Goal: Information Seeking & Learning: Learn about a topic

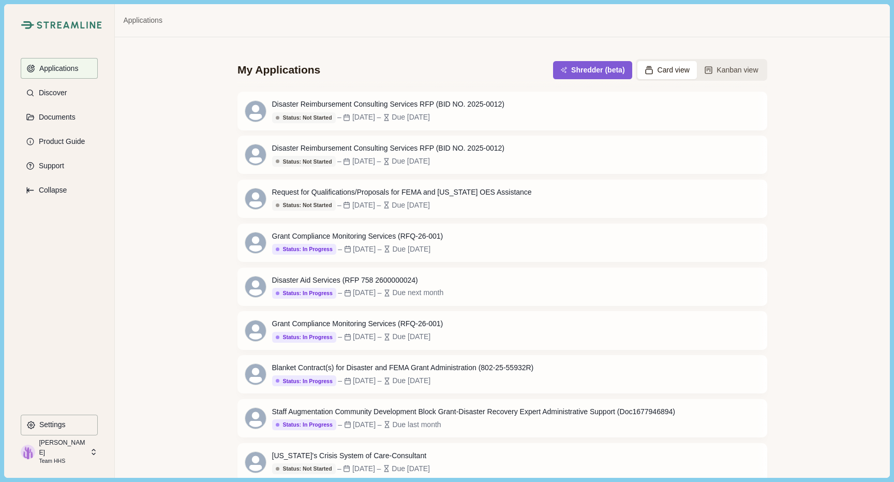
scroll to position [37, 0]
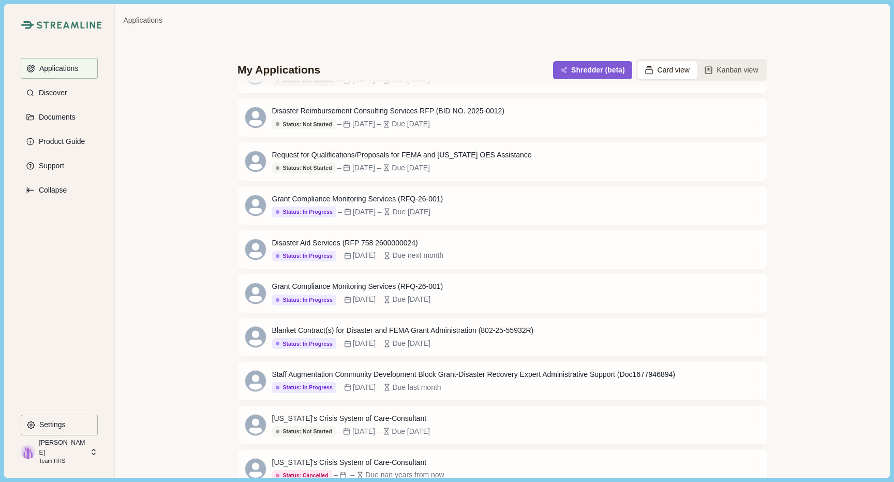
click at [49, 462] on p "Team HHS" at bounding box center [63, 461] width 48 height 8
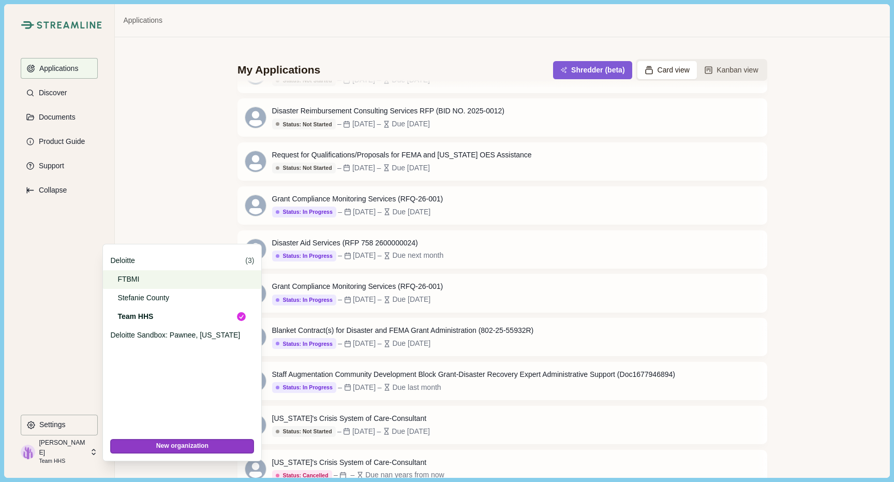
click at [145, 280] on p "FTBMI" at bounding box center [180, 279] width 126 height 11
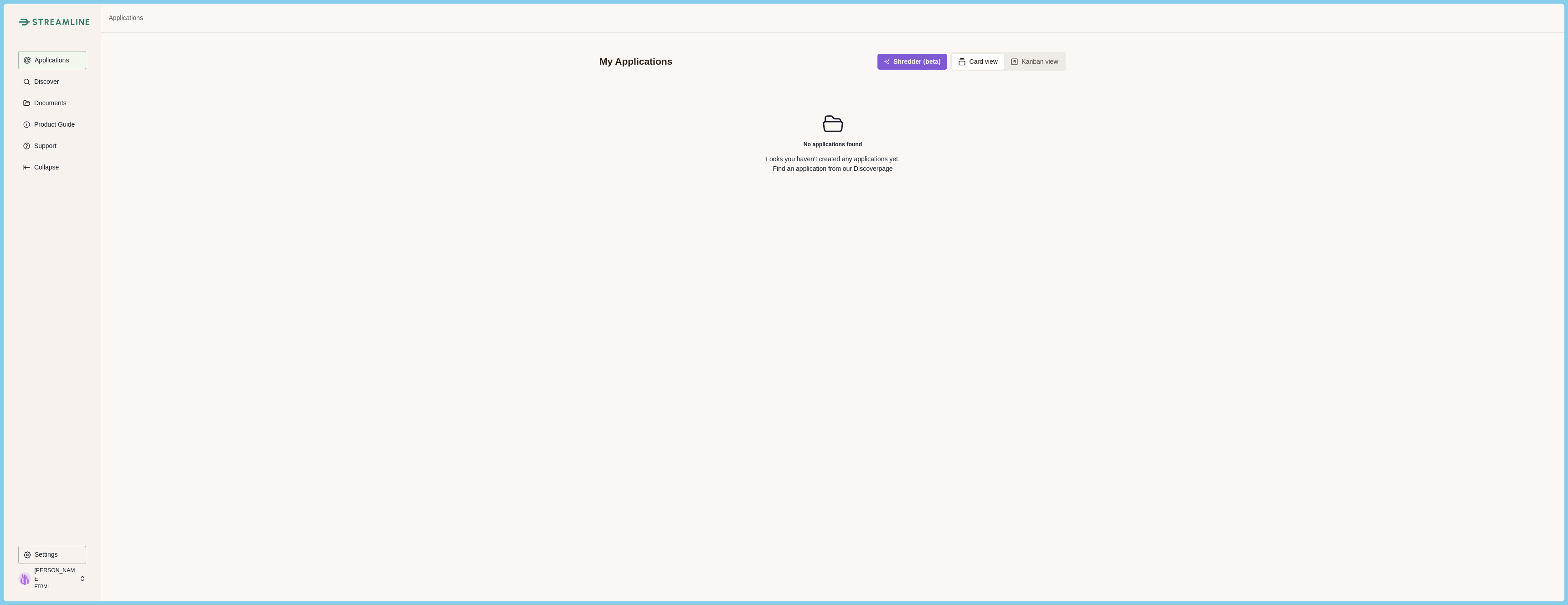
click at [788, 173] on p "Looks you haven't created any applications yet. Find an application from our Di…" at bounding box center [832, 164] width 134 height 19
click at [788, 155] on p "Looks you haven't created any applications yet. Find an application from our Di…" at bounding box center [832, 164] width 134 height 19
click at [788, 125] on icon at bounding box center [832, 123] width 22 height 22
click at [42, 79] on p "Discover" at bounding box center [45, 81] width 28 height 8
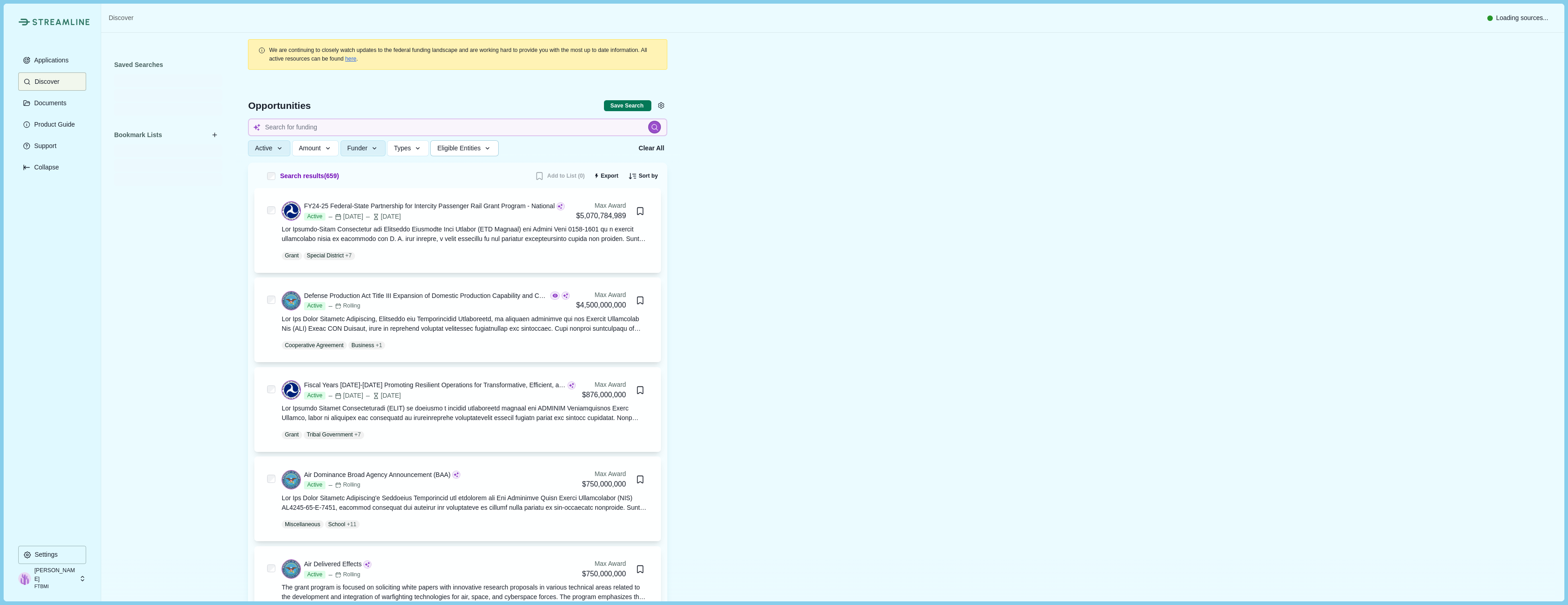
click at [472, 153] on button "Eligible Entities" at bounding box center [463, 148] width 68 height 16
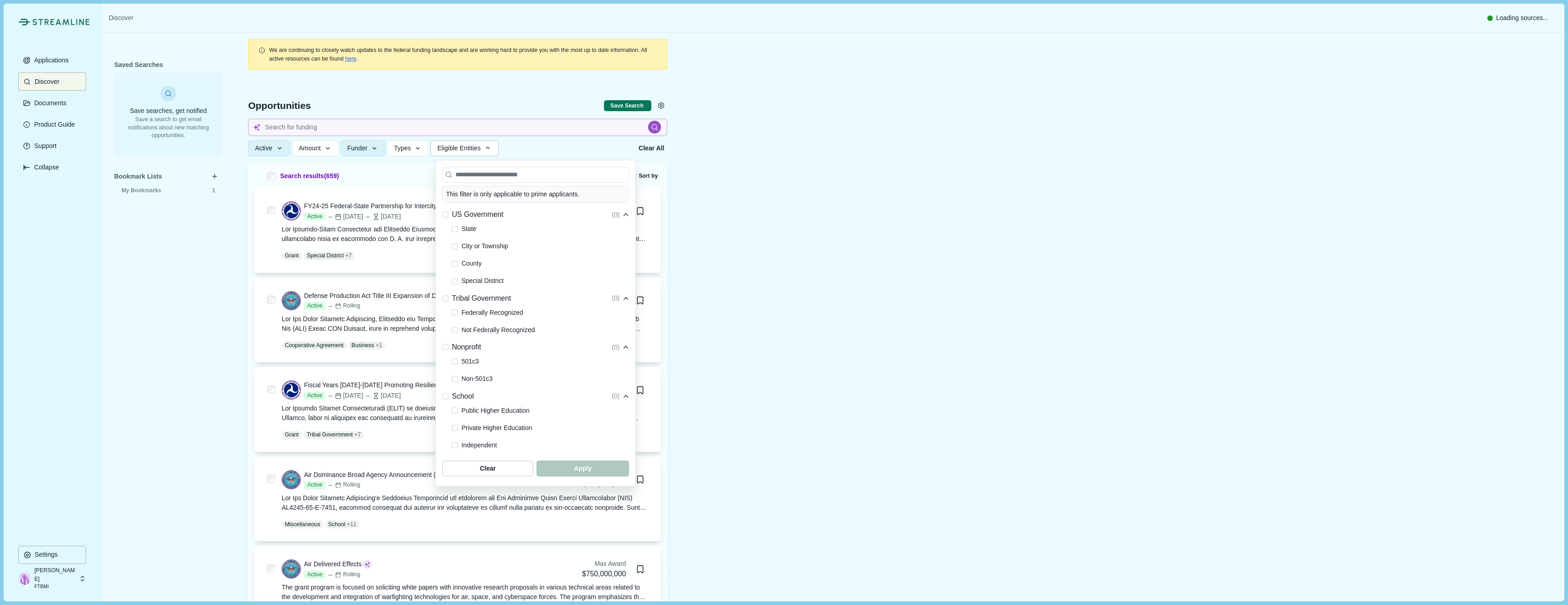
click at [456, 329] on span at bounding box center [455, 329] width 6 height 6
drag, startPoint x: 573, startPoint y: 470, endPoint x: 482, endPoint y: 462, distance: 91.4
click at [573, 424] on span "button" at bounding box center [582, 469] width 92 height 16
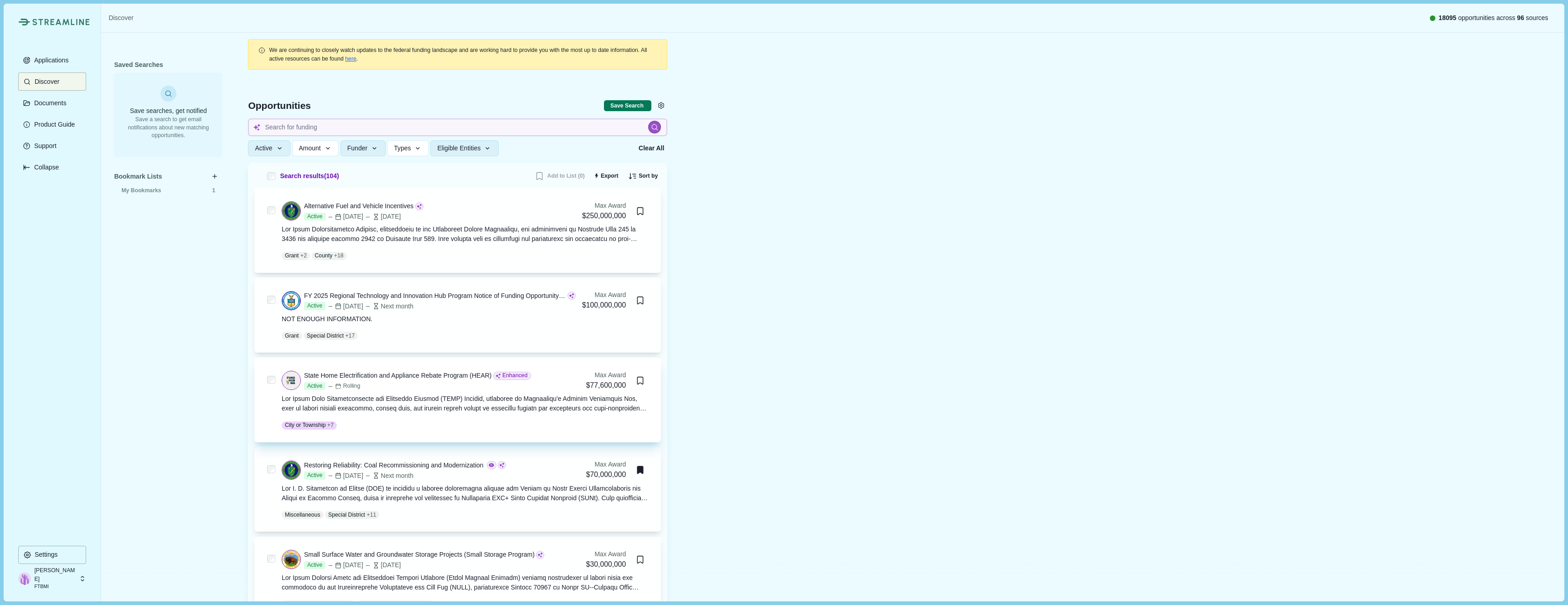
click at [363, 409] on div at bounding box center [465, 404] width 367 height 19
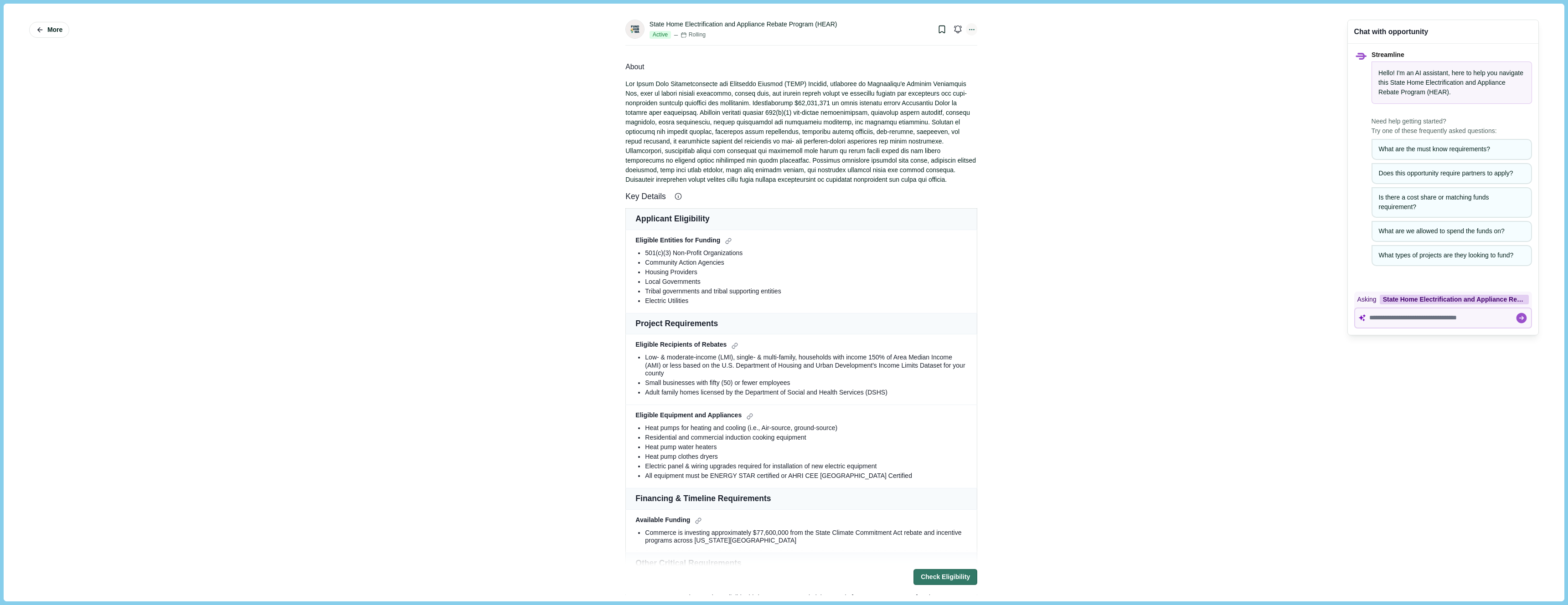
click at [788, 32] on icon at bounding box center [971, 29] width 8 height 8
click at [788, 117] on div at bounding box center [801, 132] width 351 height 106
click at [788, 424] on button "Check Eligibility" at bounding box center [945, 578] width 63 height 16
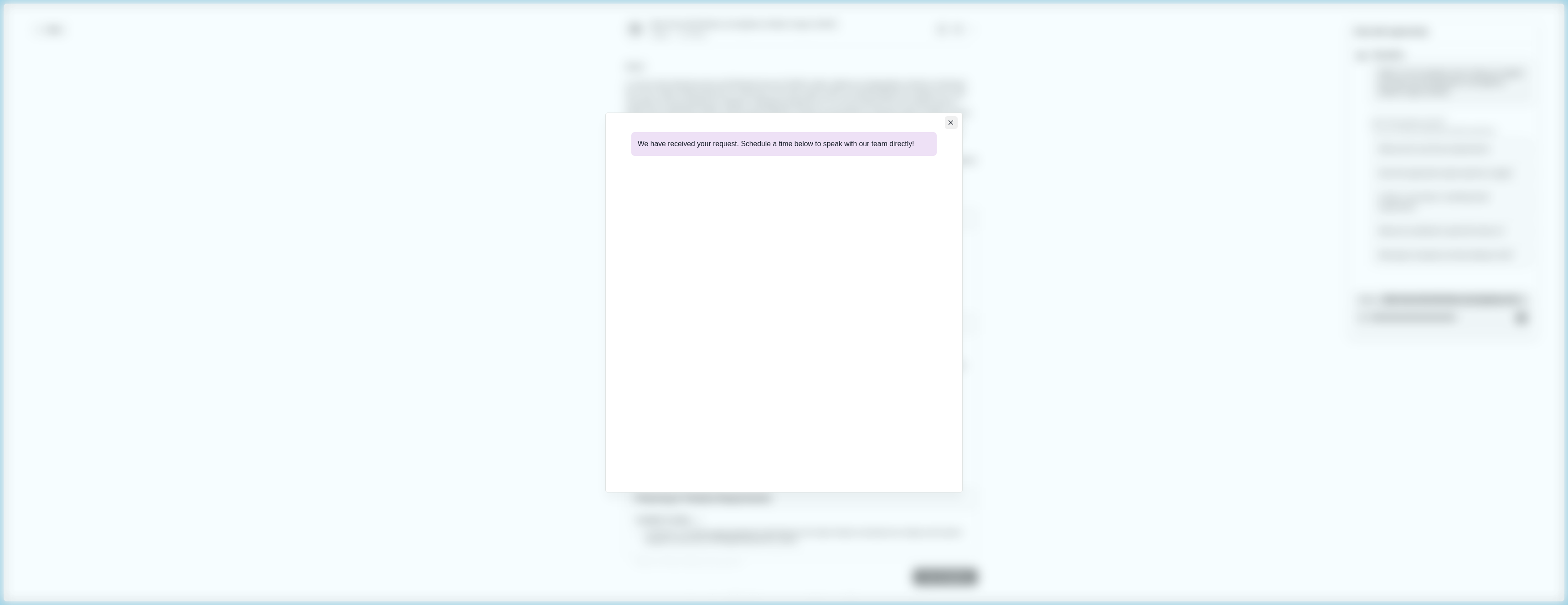
click at [788, 122] on icon "Close" at bounding box center [951, 123] width 5 height 5
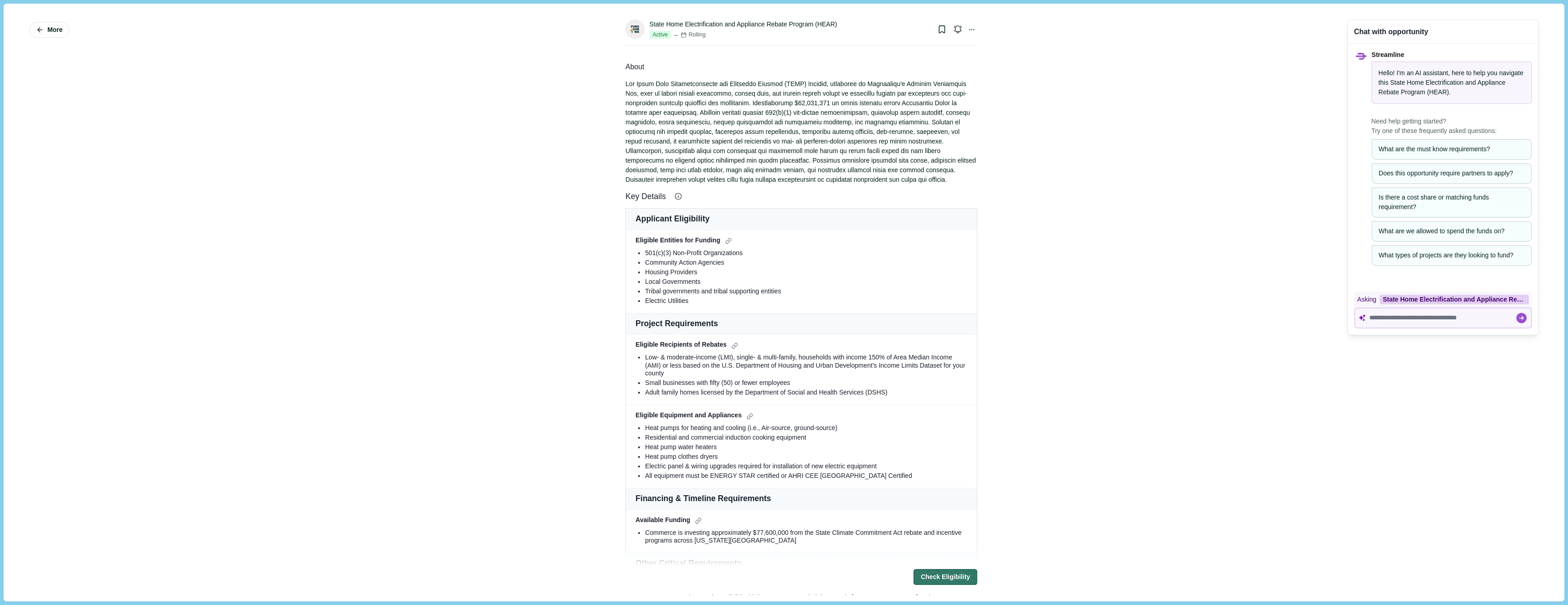
click at [788, 260] on div "More State Home Electrification and Appliance Rebate Program (HEAR) Active Roll…" at bounding box center [783, 302] width 1548 height 585
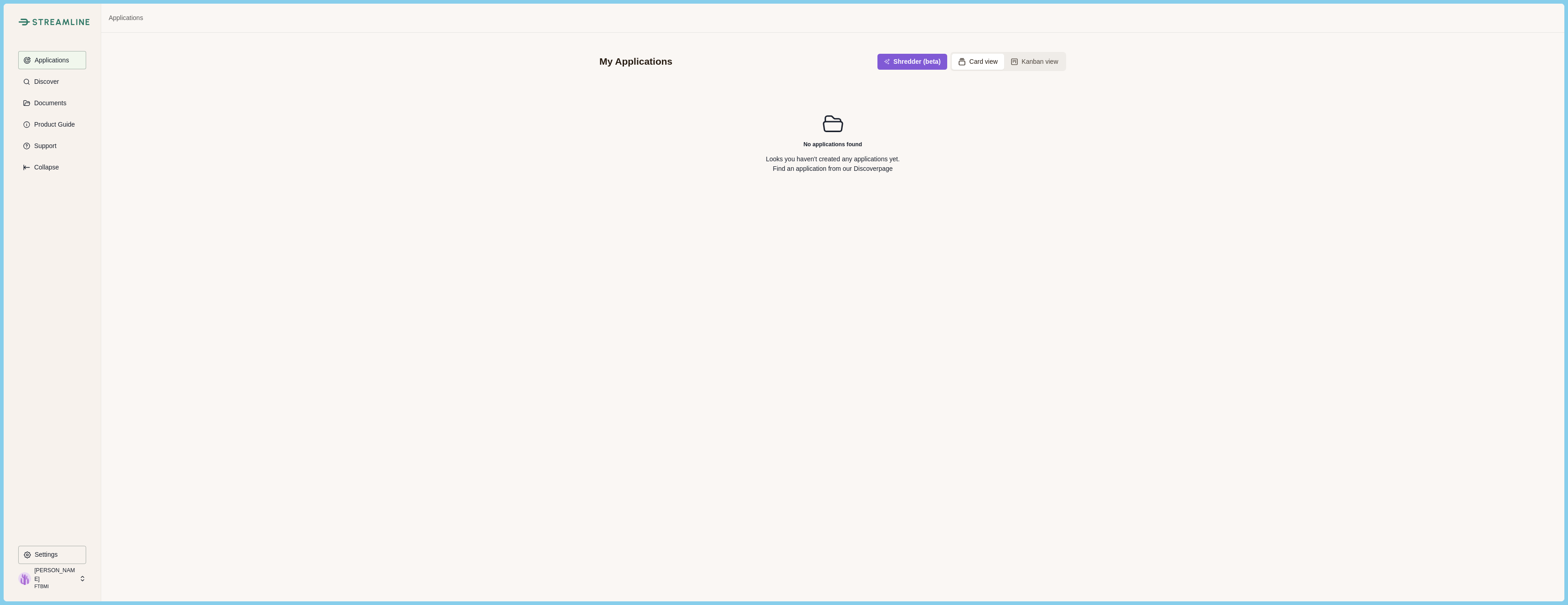
click at [46, 588] on p "FTBMI" at bounding box center [55, 587] width 42 height 7
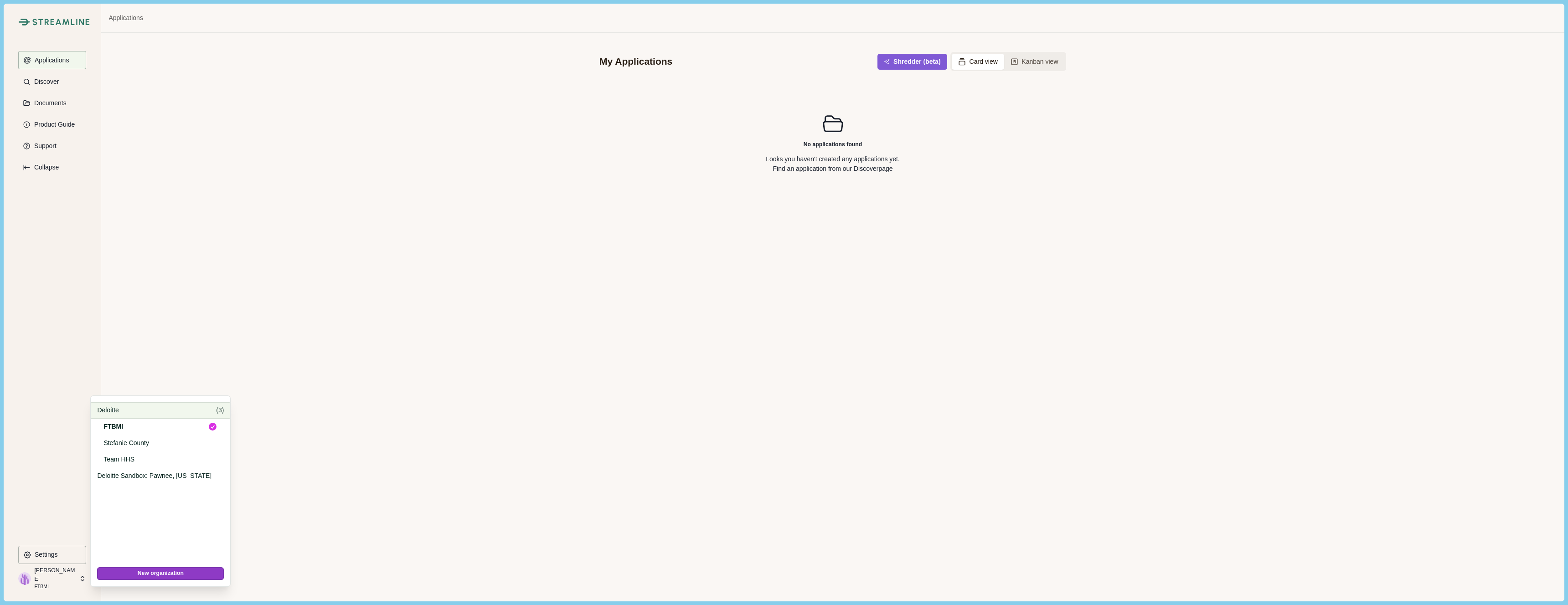
click at [109, 412] on p "Deloitte" at bounding box center [154, 409] width 115 height 10
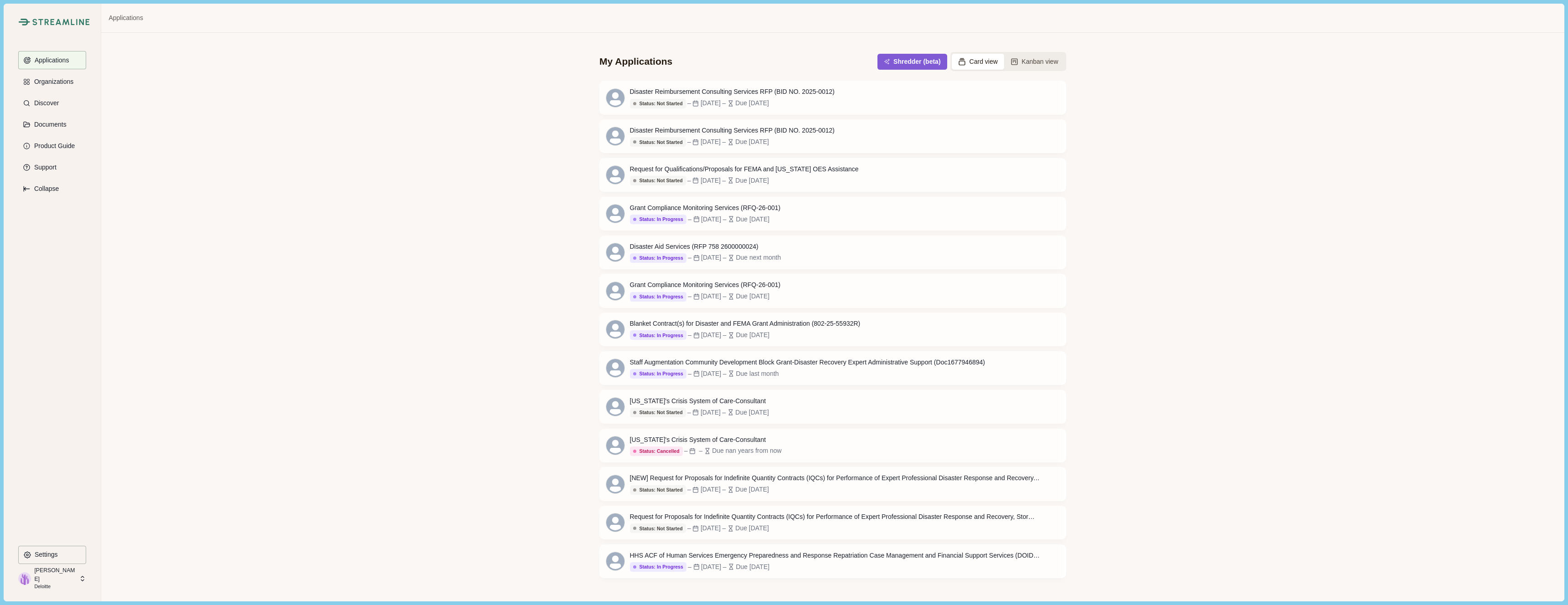
click at [257, 186] on div "My Applications Shredder (beta) Card view Kanban view Disaster Reimbursement Co…" at bounding box center [832, 316] width 1462 height 568
click at [265, 279] on div "My Applications Shredder (beta) Card view Kanban view Disaster Reimbursement Co…" at bounding box center [832, 316] width 1462 height 568
click at [50, 100] on p "Discover" at bounding box center [45, 103] width 28 height 8
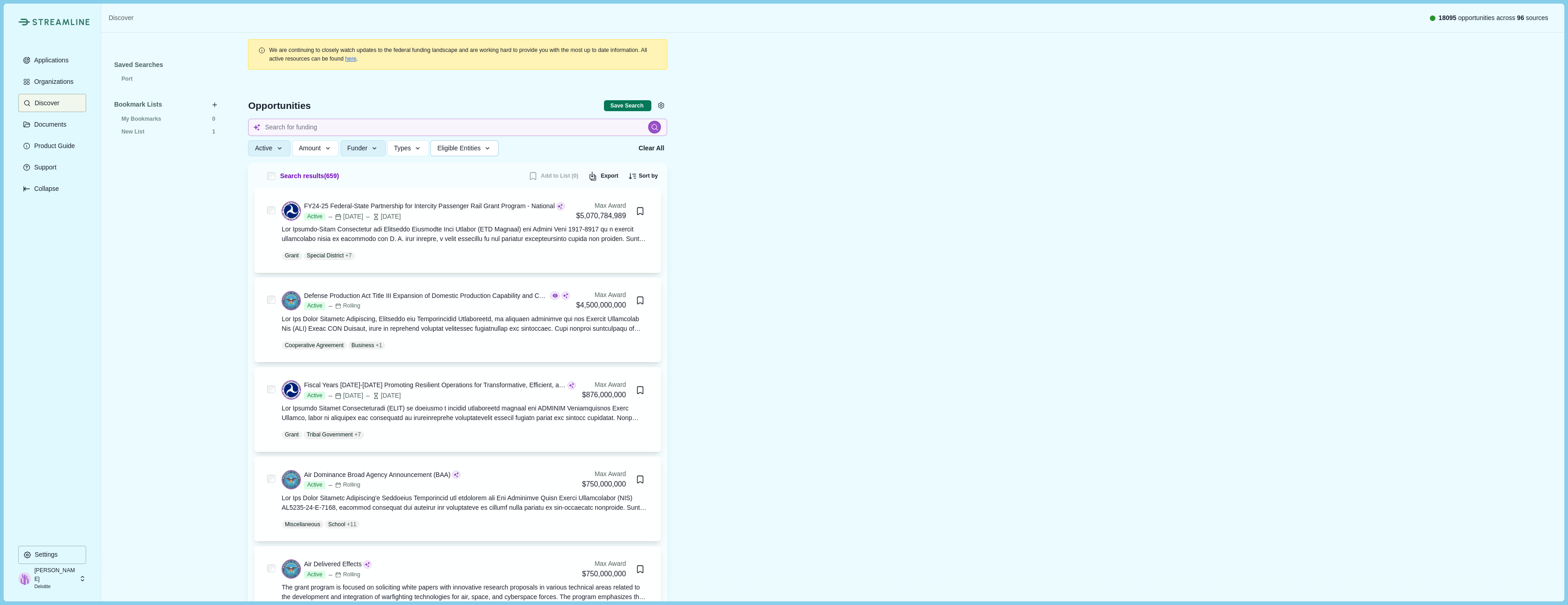
click at [443, 147] on span "Eligible Entities" at bounding box center [458, 148] width 43 height 8
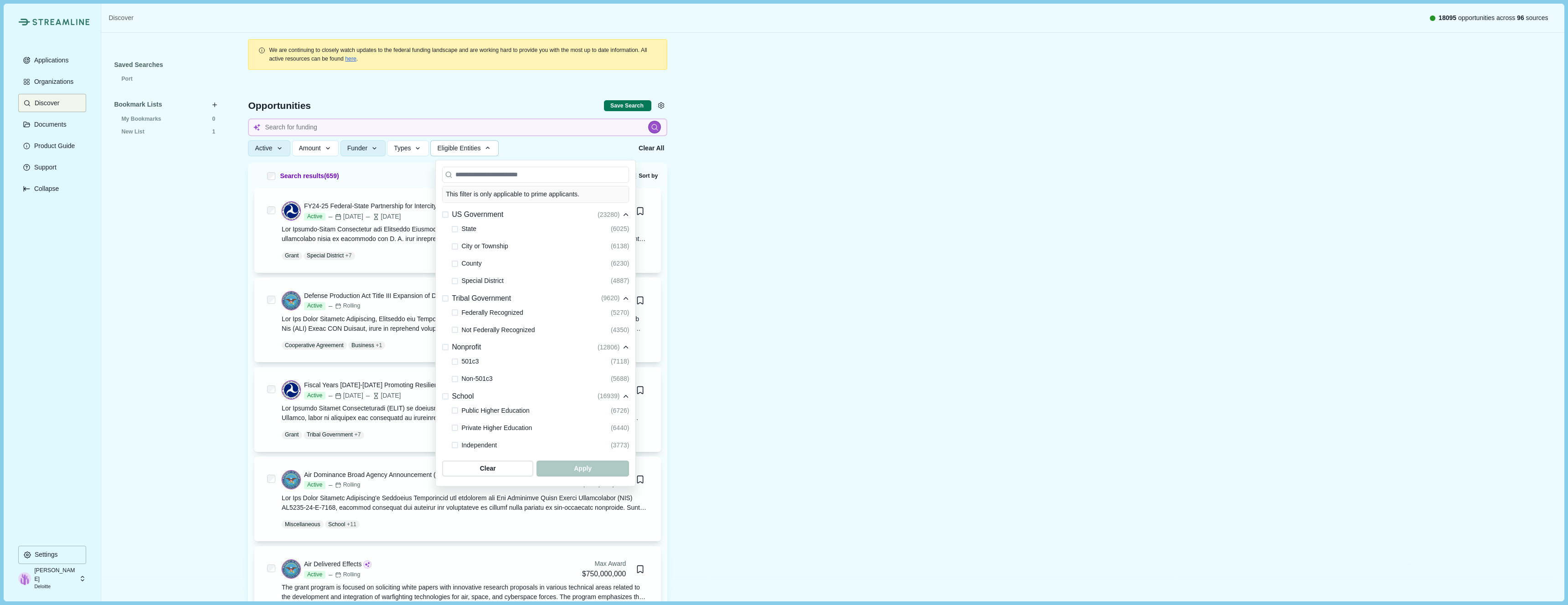
click at [456, 331] on span at bounding box center [455, 329] width 6 height 6
click at [564, 469] on span "button" at bounding box center [583, 469] width 88 height 15
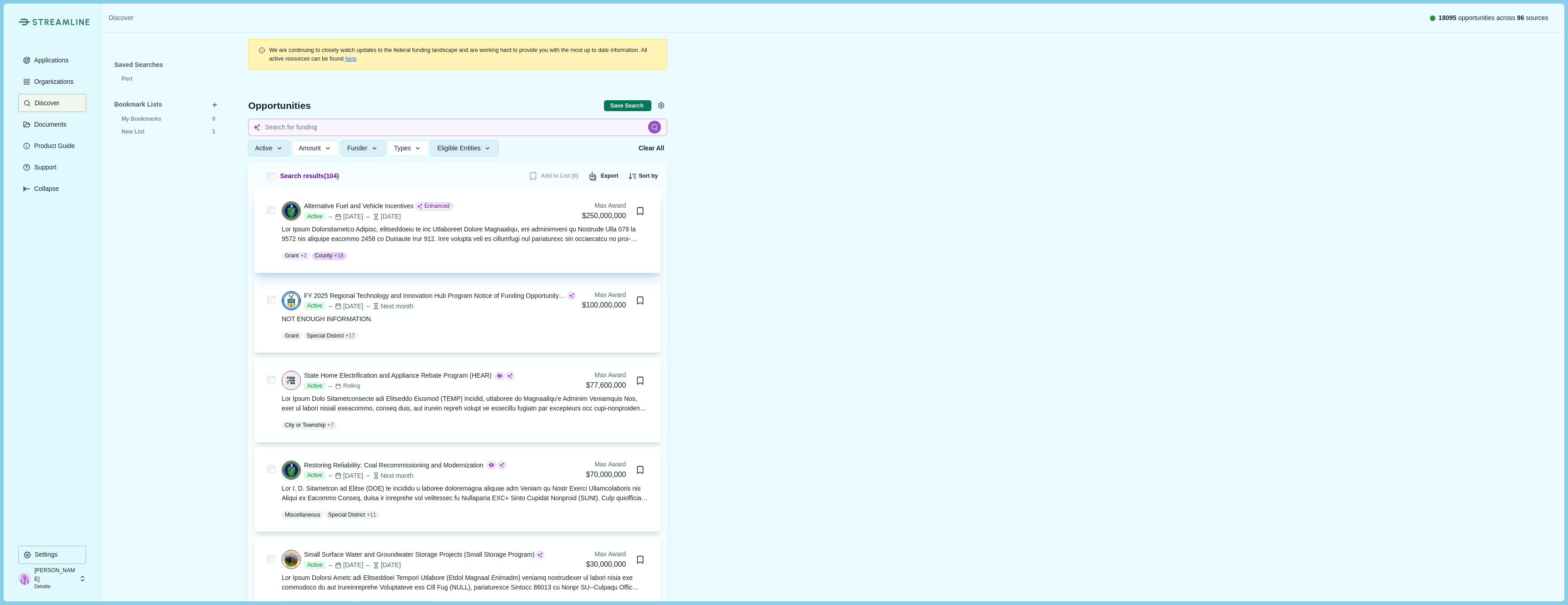
click at [384, 242] on div at bounding box center [465, 234] width 367 height 19
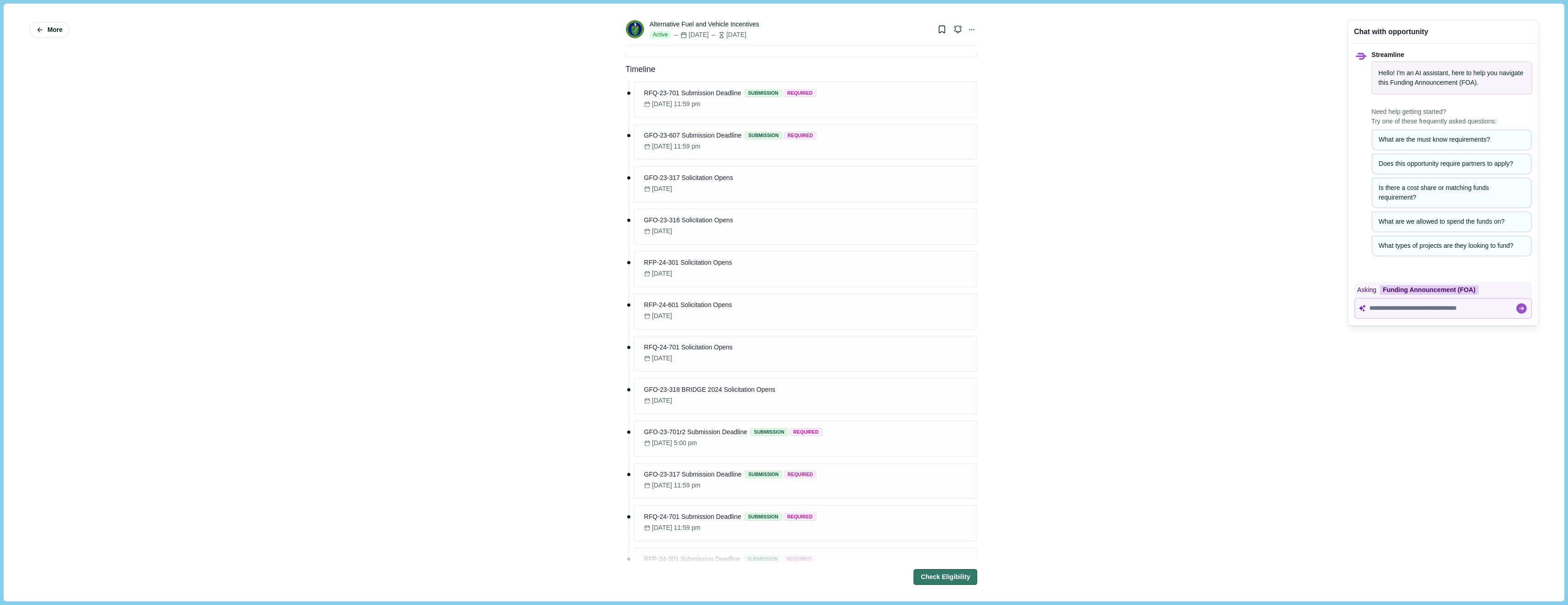
scroll to position [483, 0]
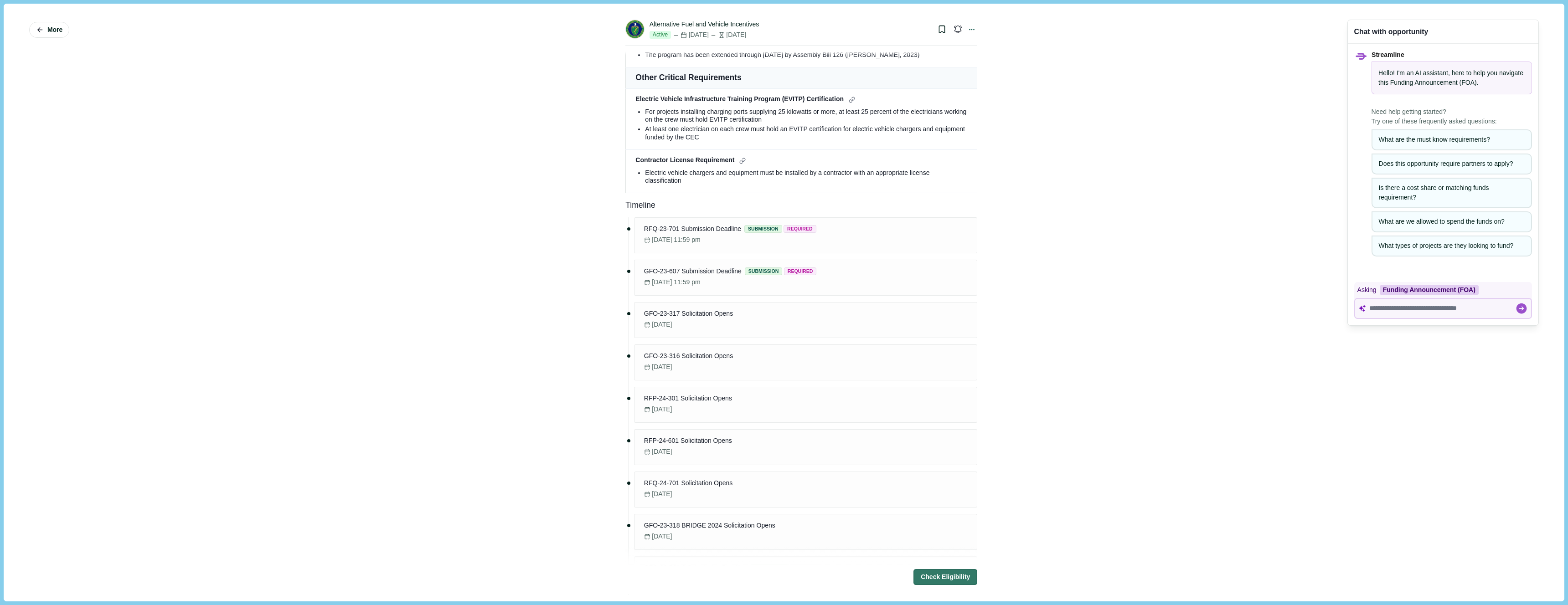
click at [679, 237] on span "June 07, 2024, 11:59 pm" at bounding box center [676, 240] width 48 height 10
click at [672, 273] on span "GFO-23-607 Submission Deadline" at bounding box center [692, 271] width 98 height 10
click at [764, 320] on div "GFO-23-317 Solicitation Opens June 30, 2024" at bounding box center [805, 320] width 330 height 21
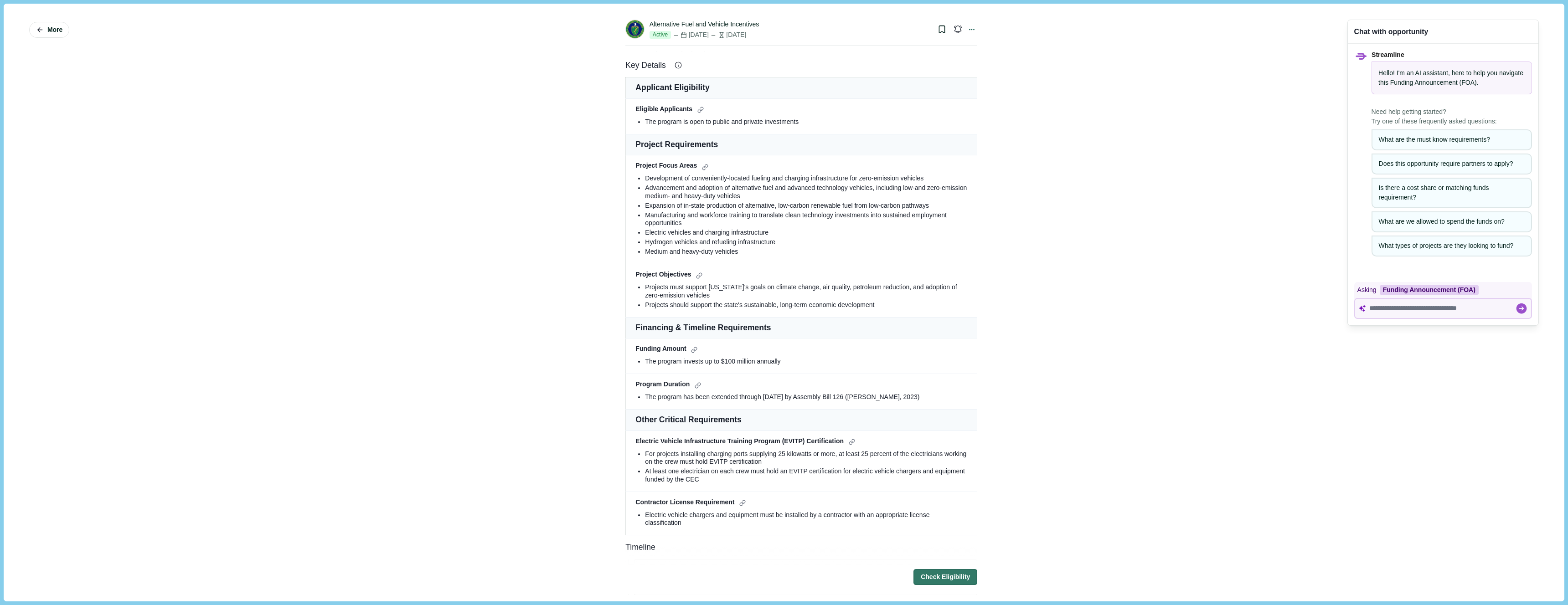
scroll to position [0, 0]
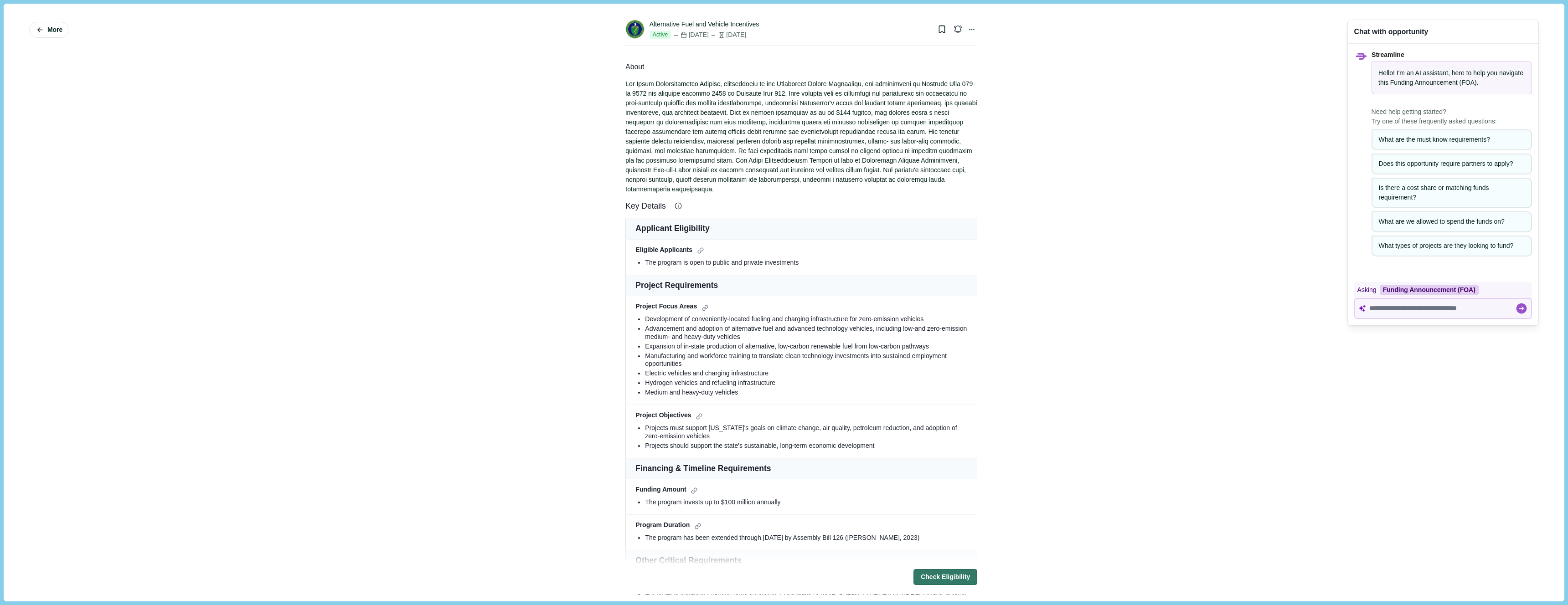
click at [743, 125] on div at bounding box center [801, 136] width 351 height 114
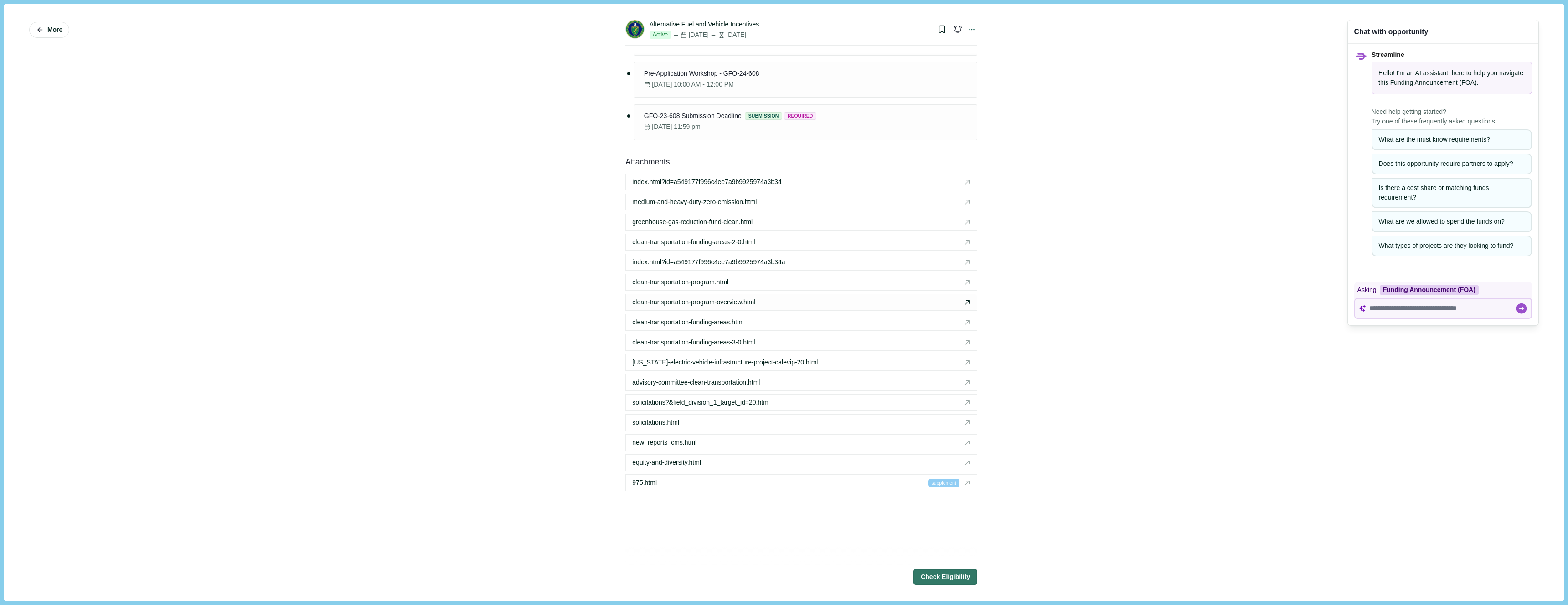
scroll to position [1456, 0]
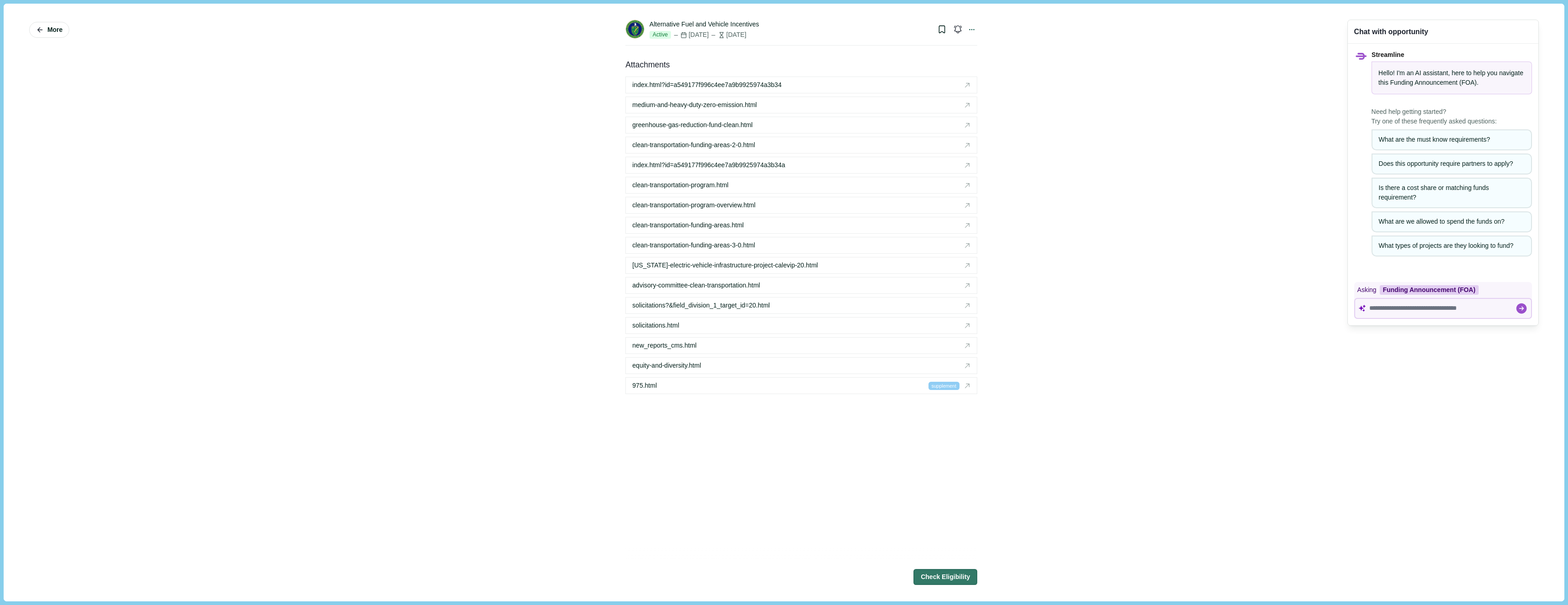
drag, startPoint x: 755, startPoint y: 505, endPoint x: 765, endPoint y: 507, distance: 10.2
click at [915, 573] on button "Check Eligibility" at bounding box center [945, 578] width 63 height 16
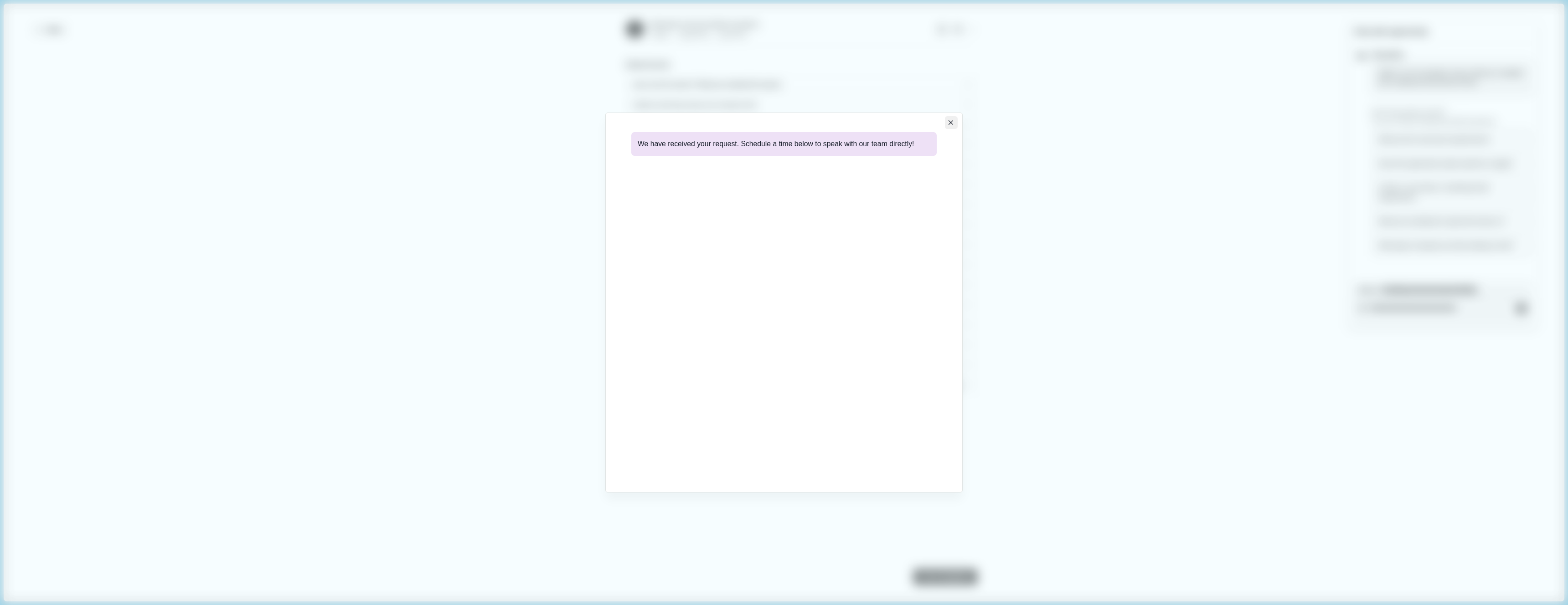
click at [949, 124] on icon "Close" at bounding box center [951, 123] width 5 height 5
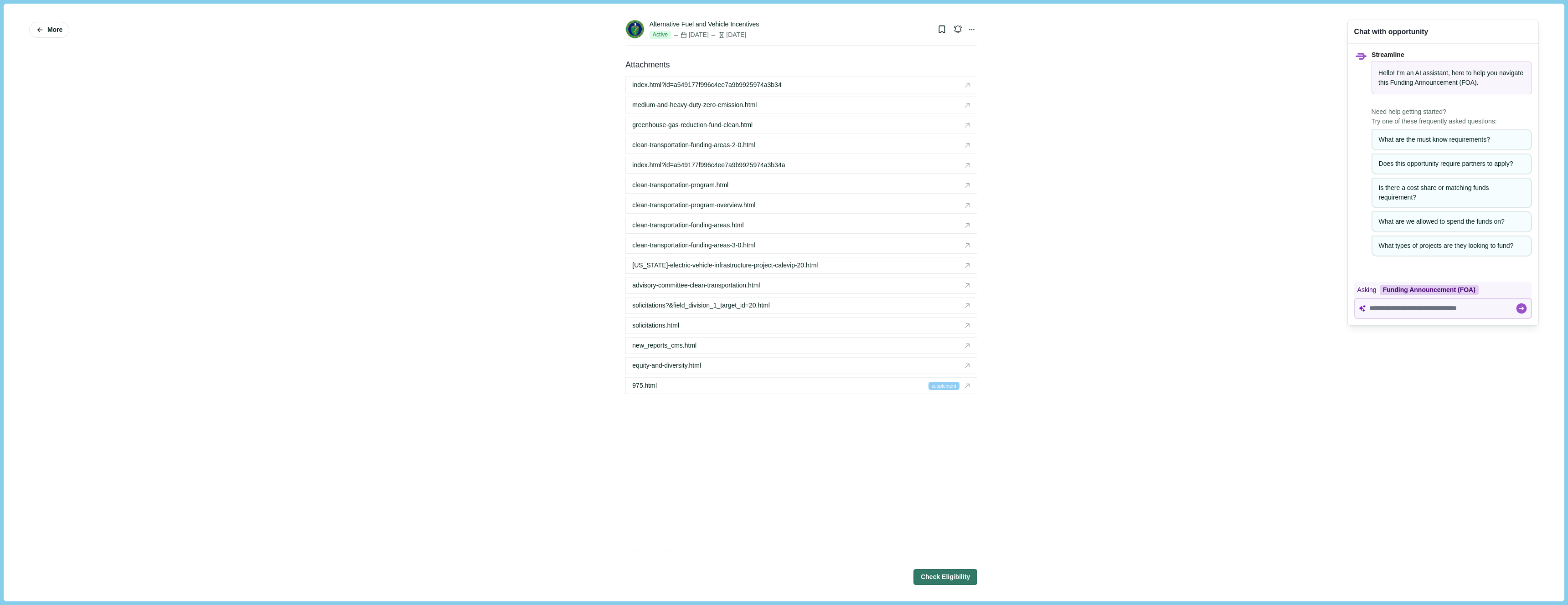
click at [1054, 431] on div "More Alternative Fuel and Vehicle Incentives Active Dec 31, 2025 2 months from …" at bounding box center [783, 302] width 1548 height 585
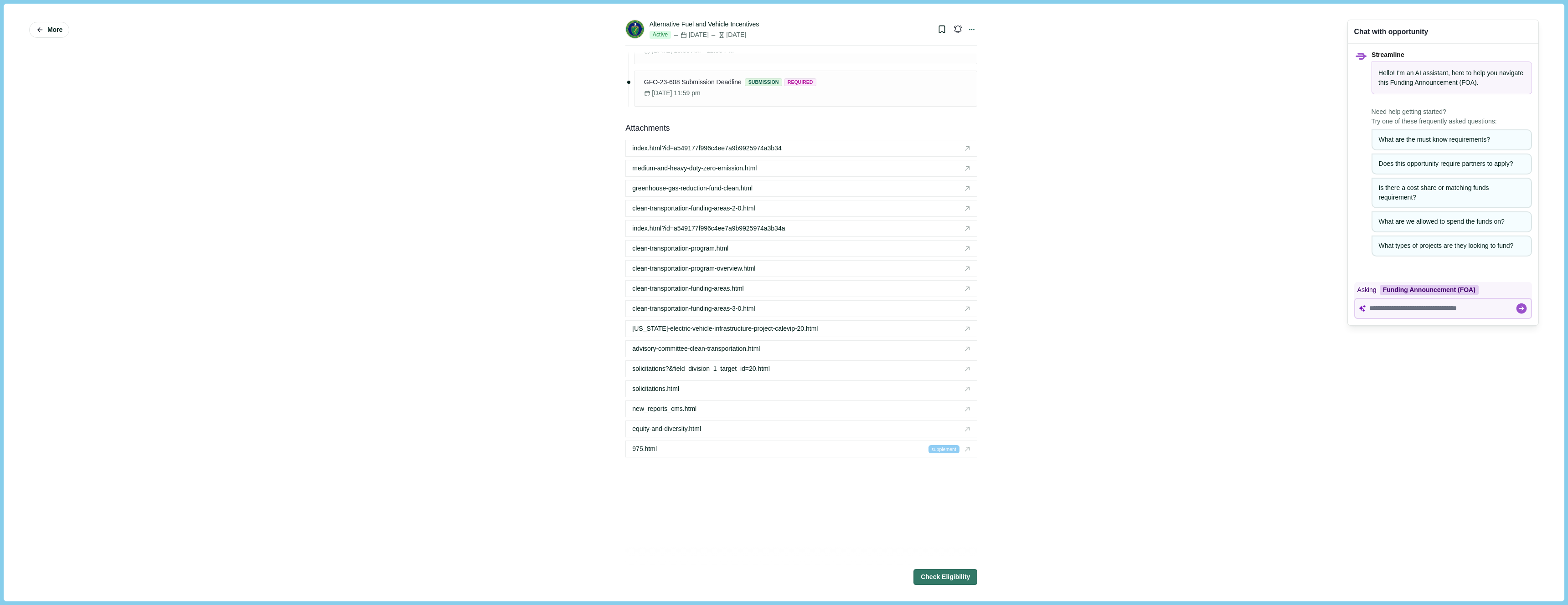
scroll to position [1453, 0]
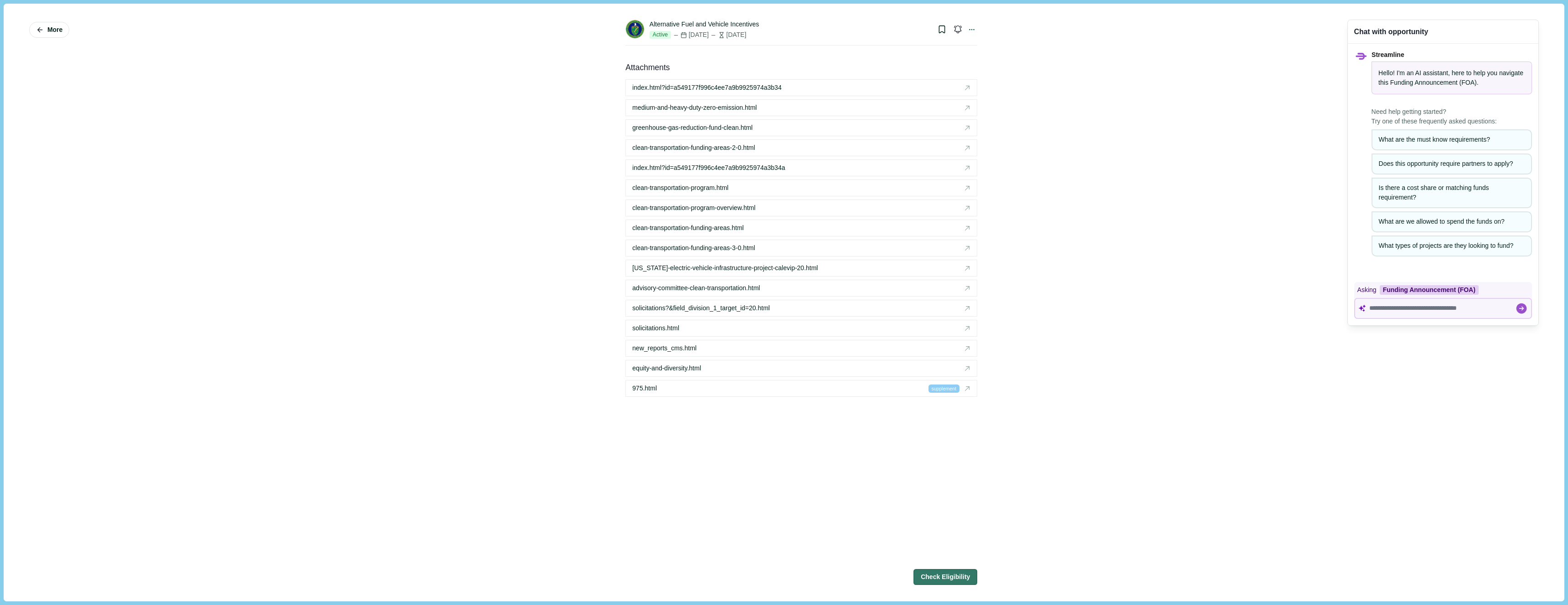
click at [983, 28] on div "More Alternative Fuel and Vehicle Incentives Active Dec 31, 2025 2 months from …" at bounding box center [783, 302] width 1548 height 585
click at [972, 30] on icon at bounding box center [972, 30] width 4 height 1
click at [957, 27] on icon "button" at bounding box center [958, 29] width 9 height 9
click at [958, 30] on icon "button" at bounding box center [958, 29] width 6 height 7
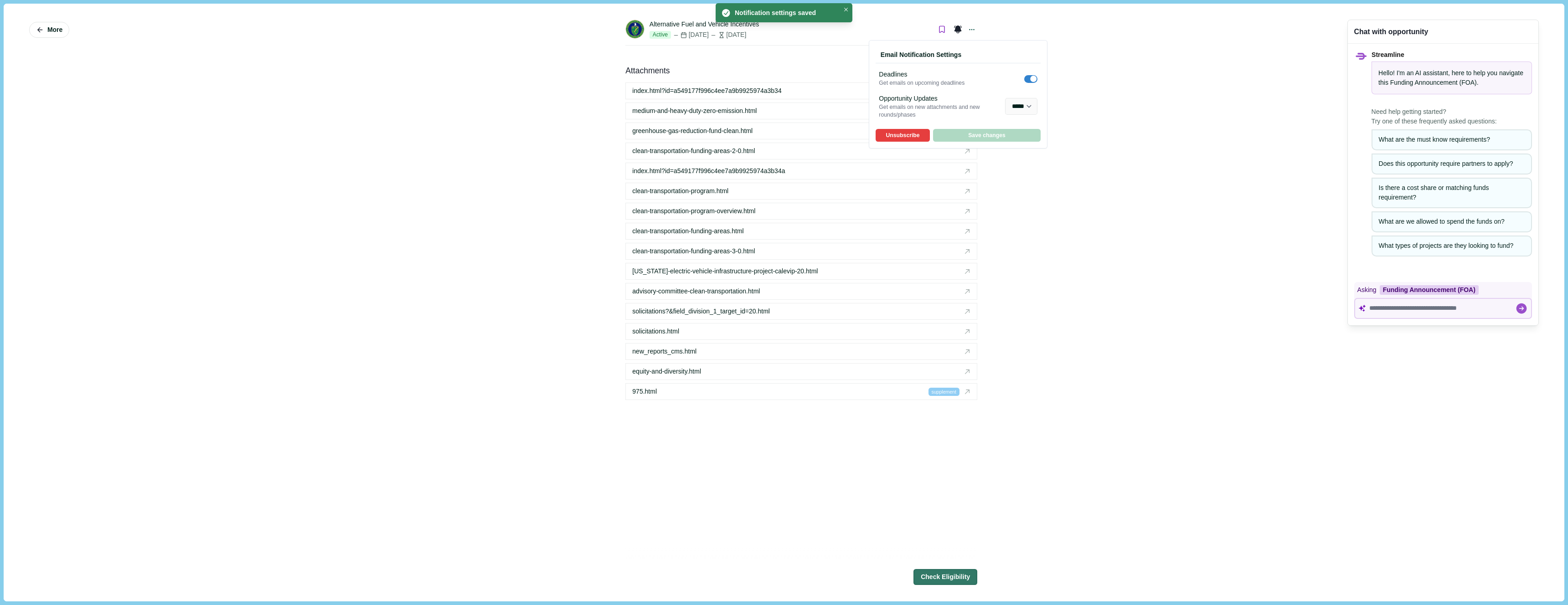
scroll to position [1450, 0]
click at [914, 136] on button "Unsubscribe" at bounding box center [902, 136] width 54 height 12
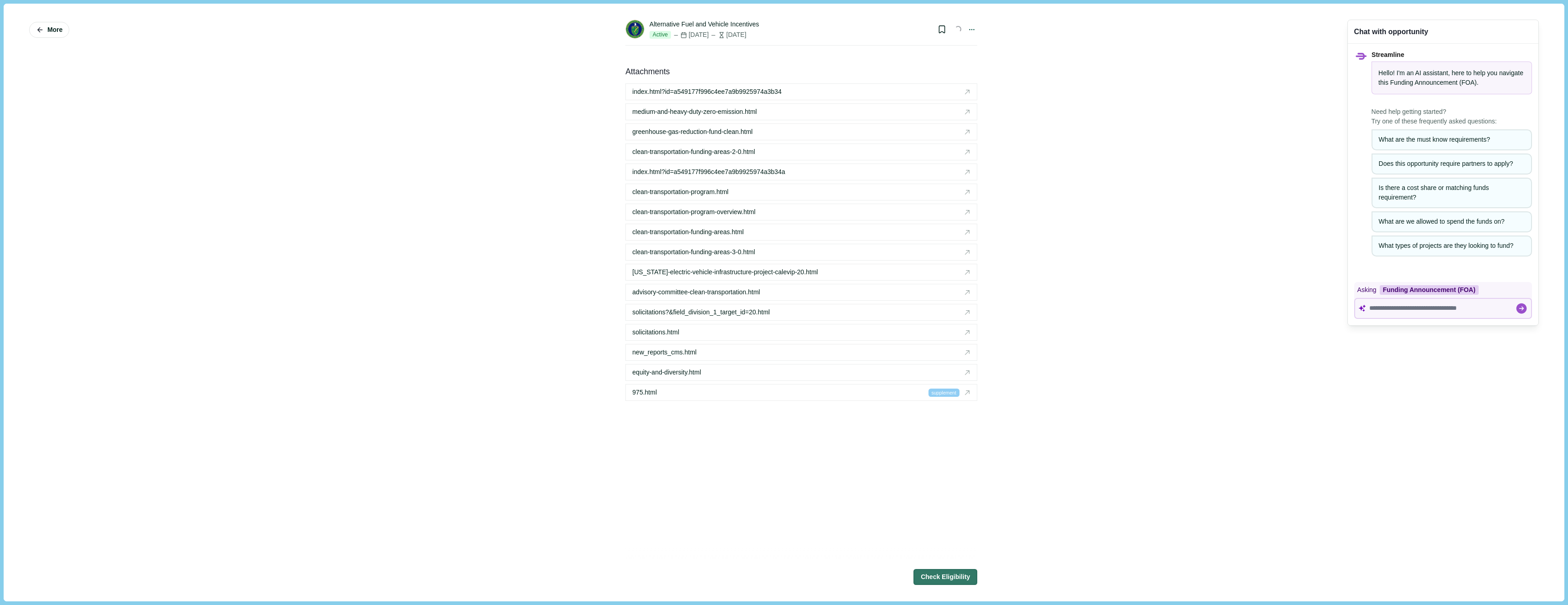
select select "****"
click at [941, 28] on icon "Bookmark this grant." at bounding box center [942, 29] width 9 height 9
click at [1060, 55] on div "More Alternative Fuel and Vehicle Incentives Active Dec 31, 2025 2 months from …" at bounding box center [783, 302] width 1548 height 585
click at [1119, 142] on div "More Alternative Fuel and Vehicle Incentives Active Dec 31, 2025 2 months from …" at bounding box center [783, 302] width 1548 height 585
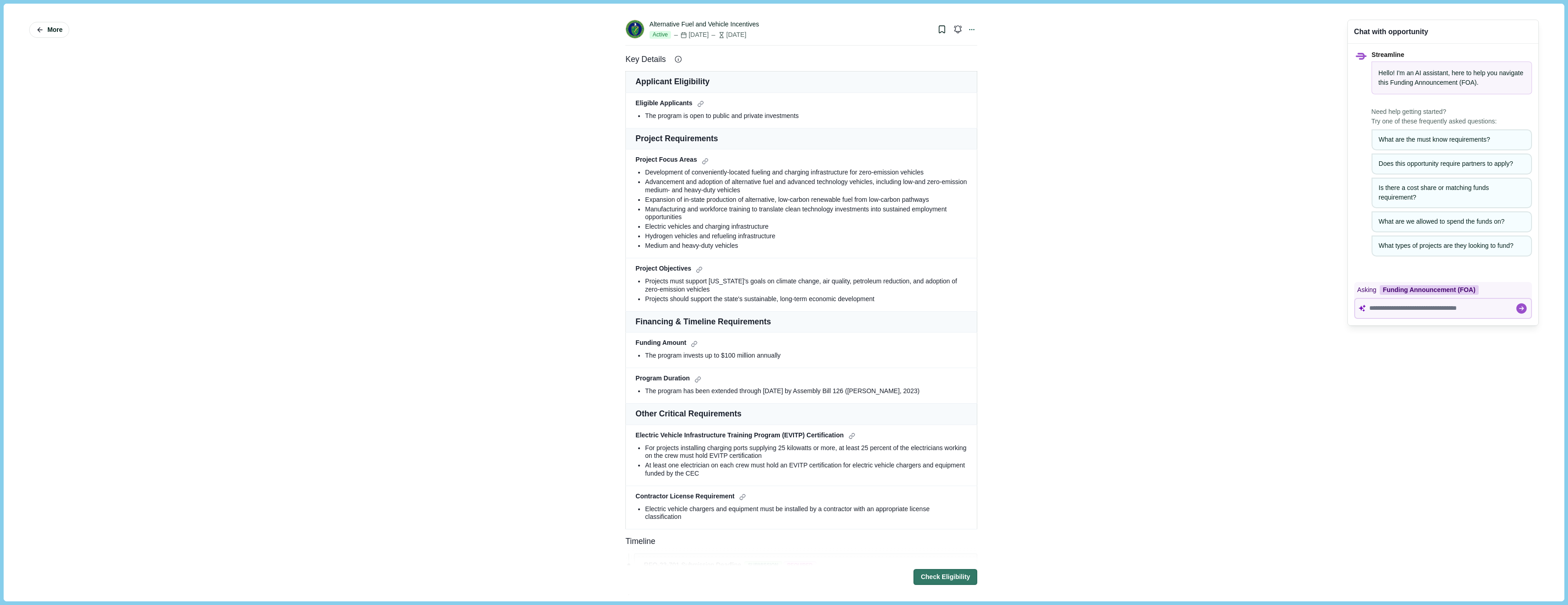
scroll to position [0, 0]
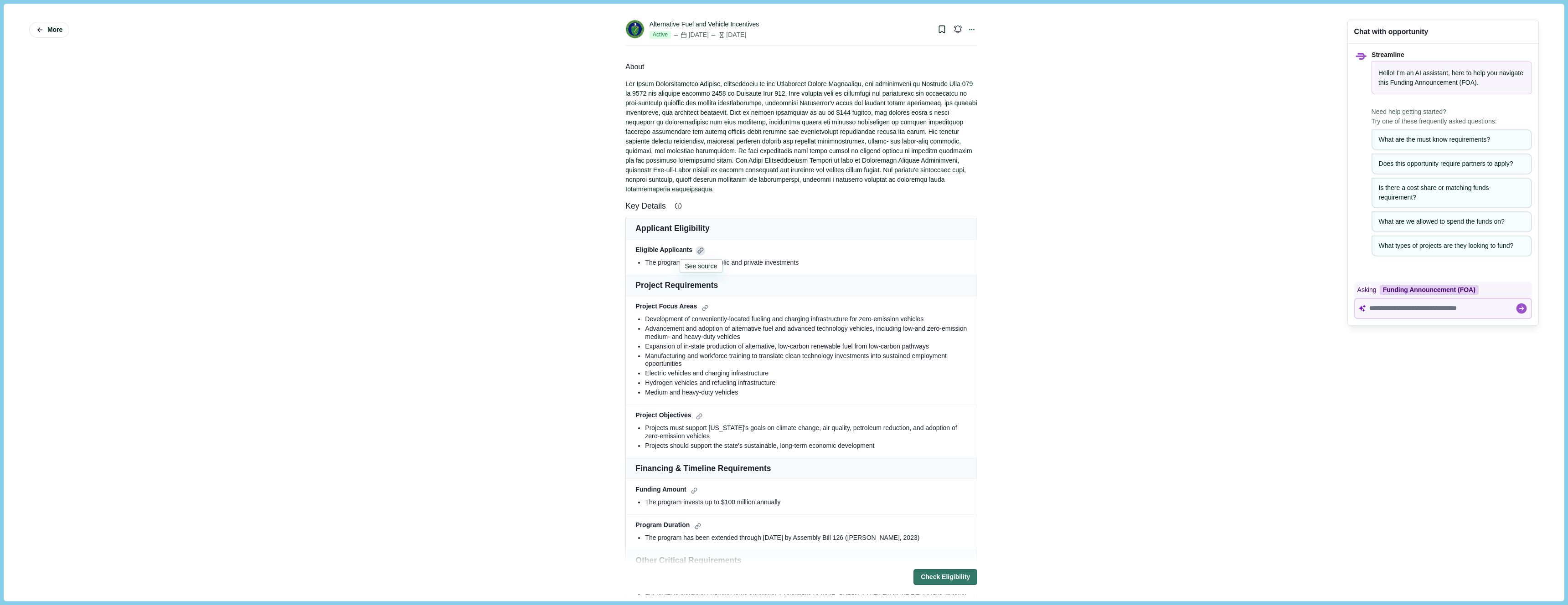
click at [701, 247] on div at bounding box center [700, 250] width 10 height 10
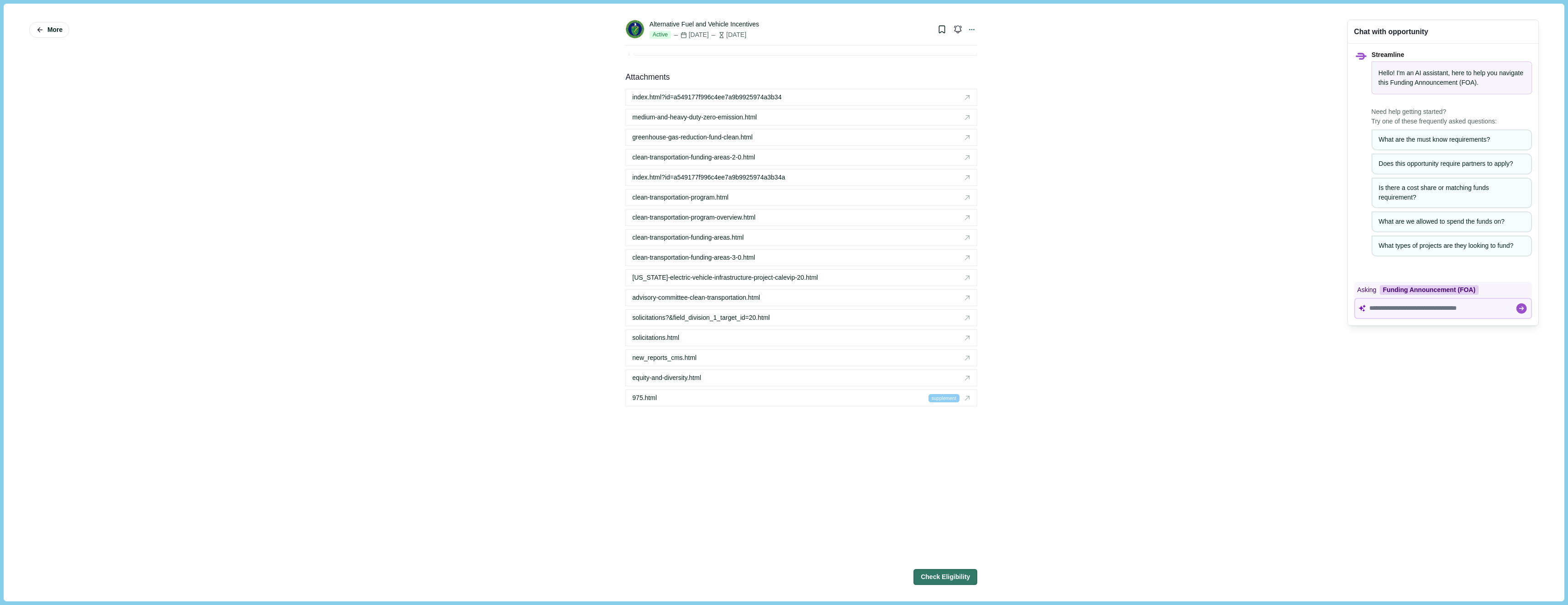
scroll to position [1456, 0]
click at [541, 200] on div "More Alternative Fuel and Vehicle Incentives Active Dec 31, 2025 2 months from …" at bounding box center [783, 302] width 1548 height 585
click at [58, 30] on span "More" at bounding box center [55, 29] width 15 height 8
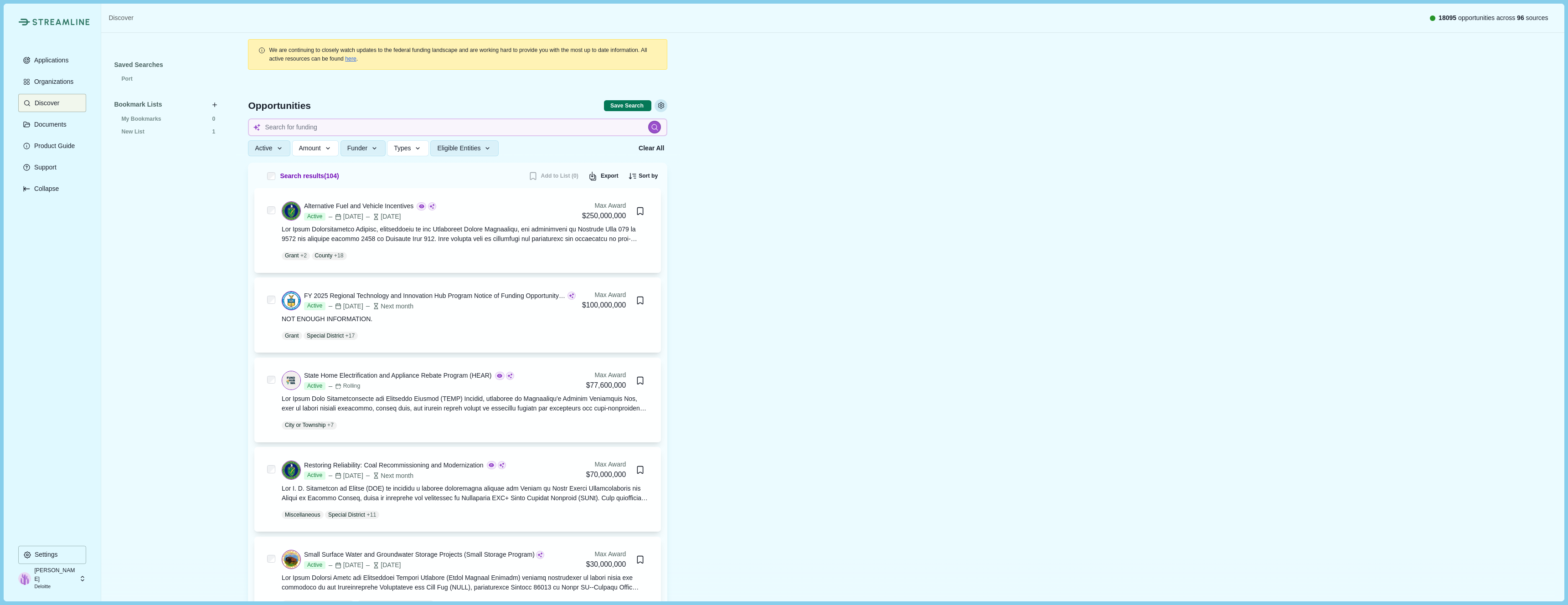
click at [660, 107] on icon "Settings" at bounding box center [661, 105] width 8 height 8
click at [661, 106] on icon "Settings" at bounding box center [661, 105] width 8 height 8
click at [596, 177] on span "Export results to CSV (250 max)" at bounding box center [593, 176] width 11 height 10
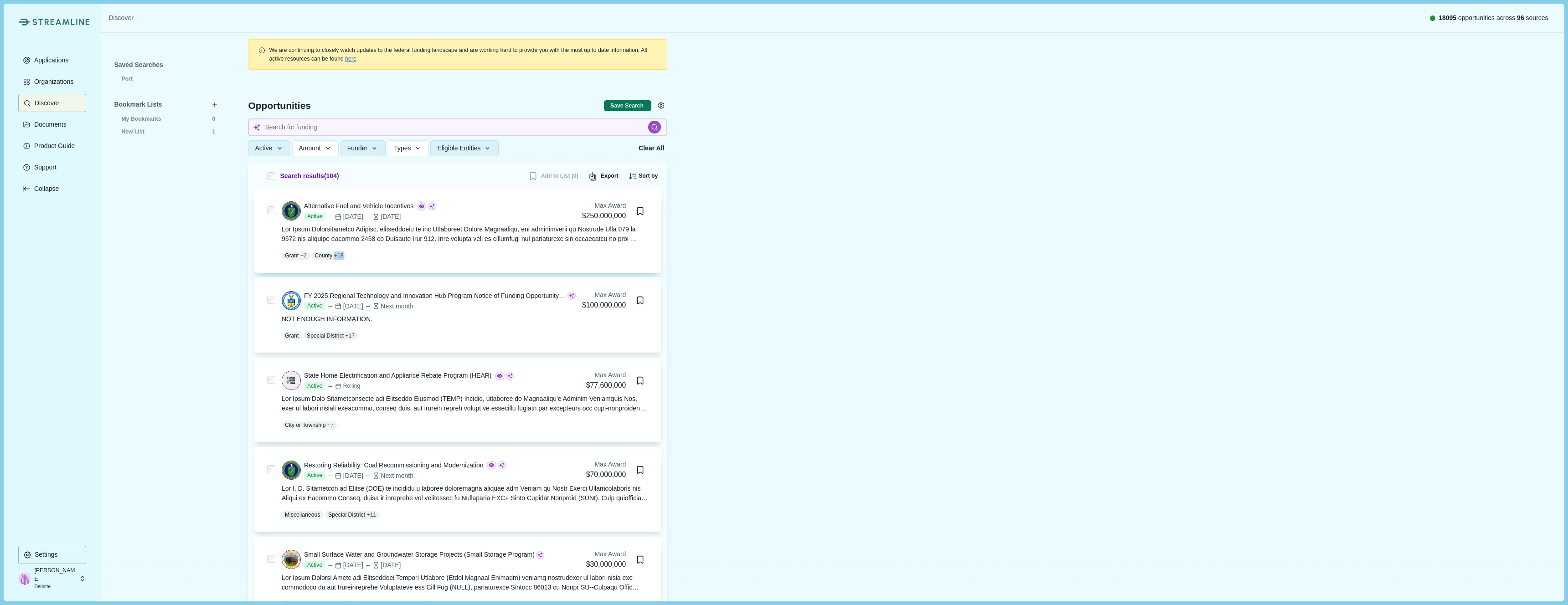
scroll to position [1, 0]
click at [555, 175] on button "Add to List (1)" at bounding box center [553, 175] width 56 height 15
click at [649, 176] on button "Sort by" at bounding box center [642, 175] width 36 height 15
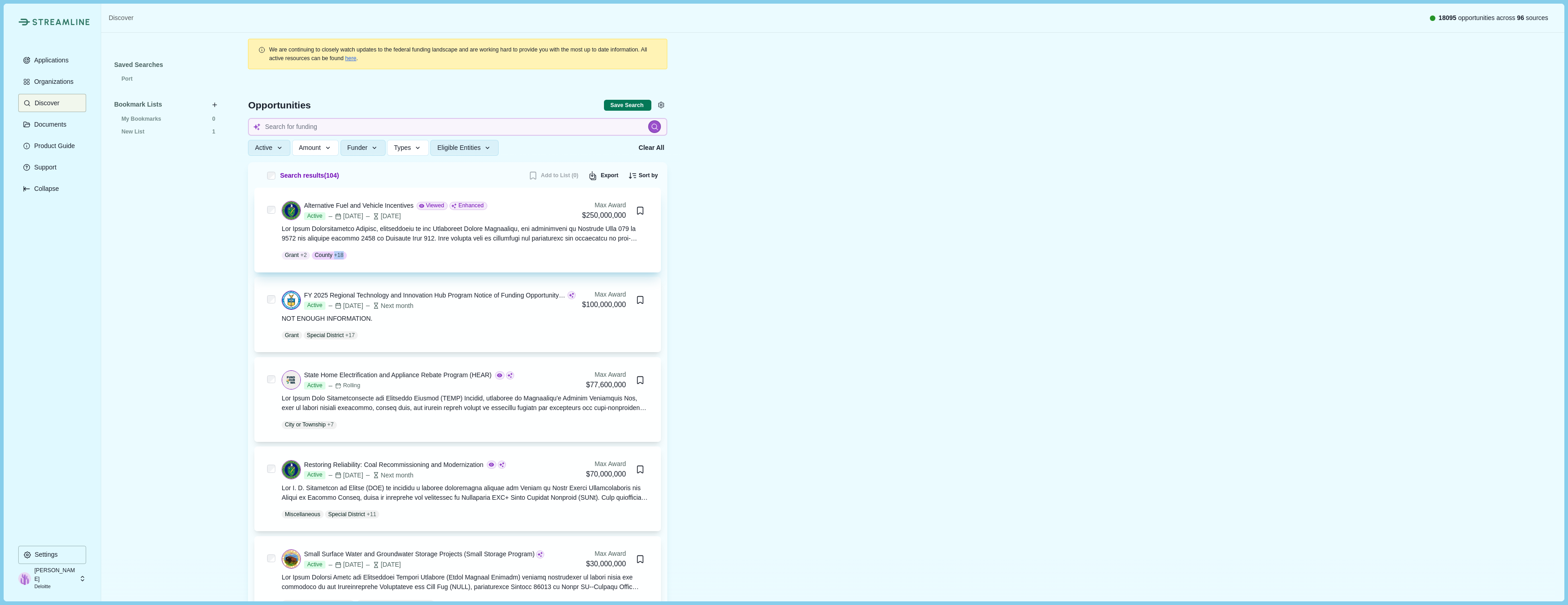
click at [366, 232] on div at bounding box center [465, 234] width 367 height 19
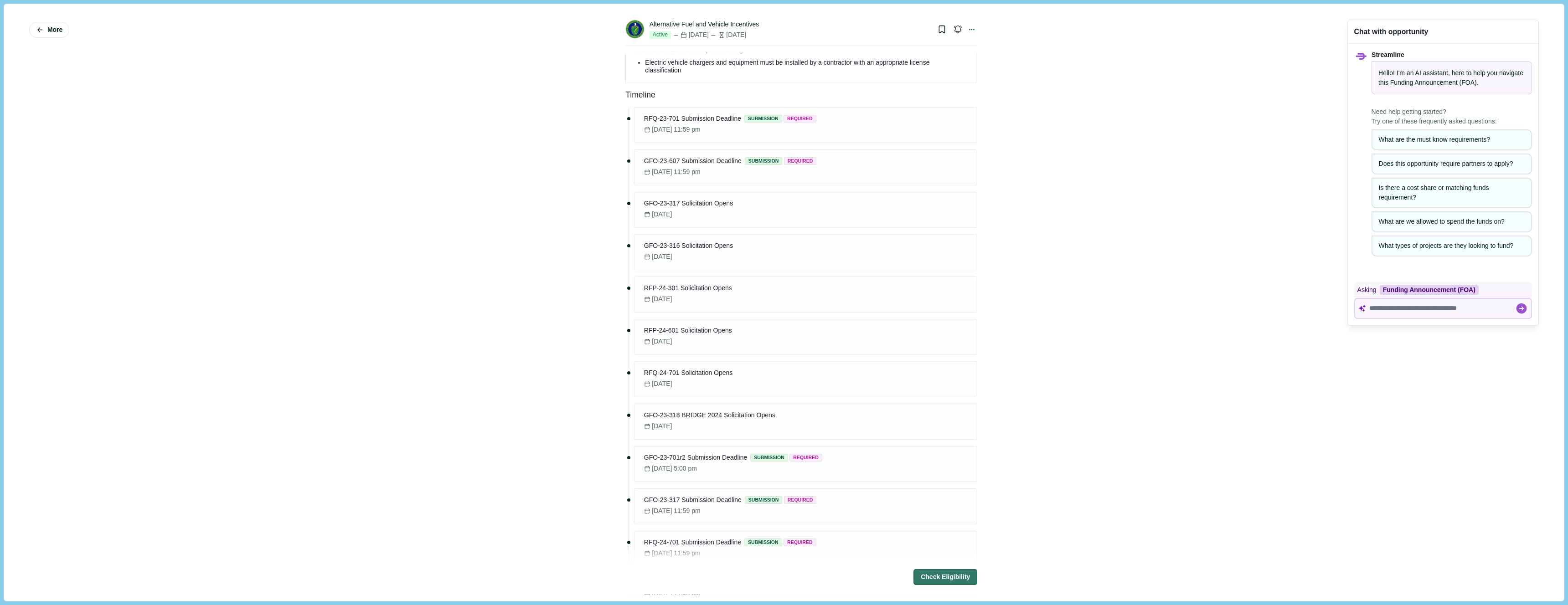
scroll to position [636, 0]
click at [675, 288] on span "RFP-24-601 Solicitation Opens" at bounding box center [688, 287] width 88 height 10
drag, startPoint x: 698, startPoint y: 420, endPoint x: 692, endPoint y: 418, distance: 6.3
click at [698, 420] on div "GFO-23-701r2 Submission Deadline submission required July 31, 2024, 5:00 pm" at bounding box center [731, 421] width 181 height 21
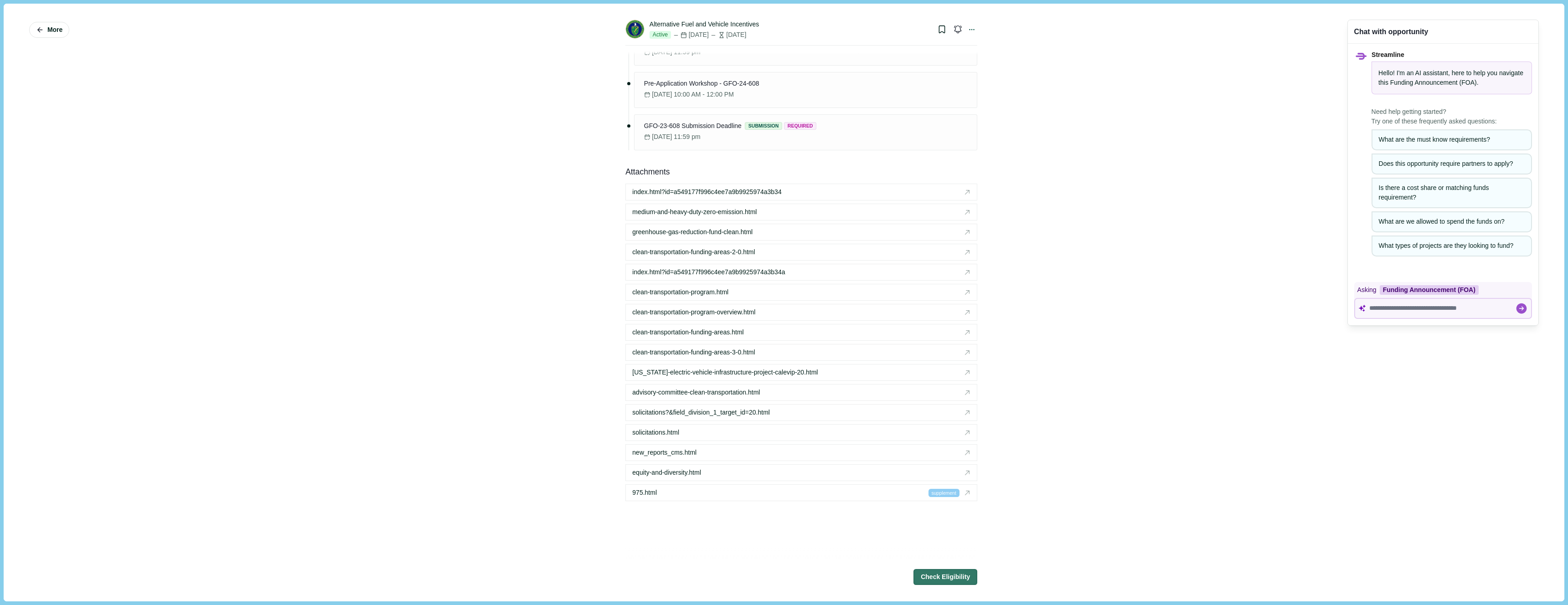
scroll to position [1346, 0]
click at [971, 196] on div "index.html?id=a549177f996c4ee7a9b9925974a3b34" at bounding box center [801, 195] width 351 height 16
click at [434, 305] on div "More Alternative Fuel and Vehicle Incentives Active Dec 31, 2025 2 months from …" at bounding box center [783, 302] width 1548 height 585
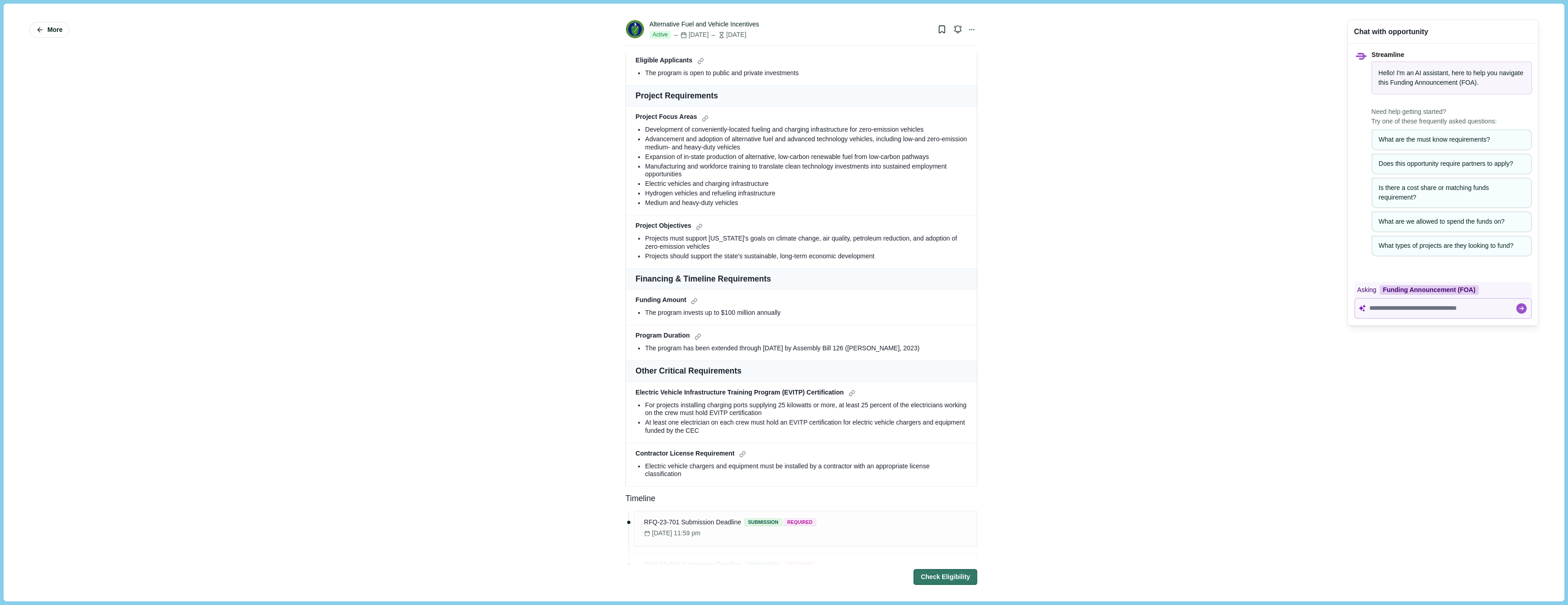
scroll to position [0, 0]
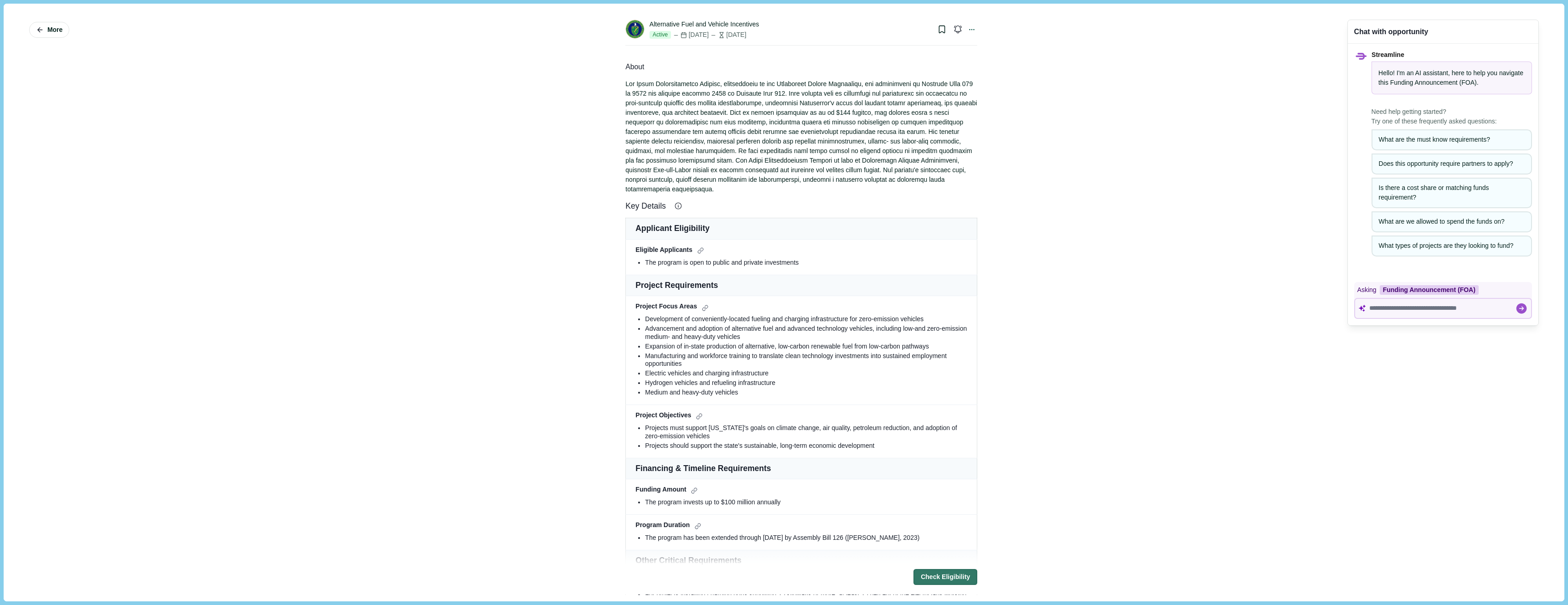
click at [396, 190] on div "More Alternative Fuel and Vehicle Incentives Active Dec 31, 2025 2 months from …" at bounding box center [783, 302] width 1548 height 585
click at [971, 27] on icon at bounding box center [971, 29] width 8 height 8
click at [1103, 119] on div "More Alternative Fuel and Vehicle Incentives Active Dec 31, 2025 2 months from …" at bounding box center [783, 302] width 1548 height 585
click at [497, 217] on div "More Alternative Fuel and Vehicle Incentives Active Dec 31, 2025 2 months from …" at bounding box center [783, 302] width 1548 height 585
click at [555, 372] on div "More Alternative Fuel and Vehicle Incentives Active Dec 31, 2025 2 months from …" at bounding box center [783, 302] width 1548 height 585
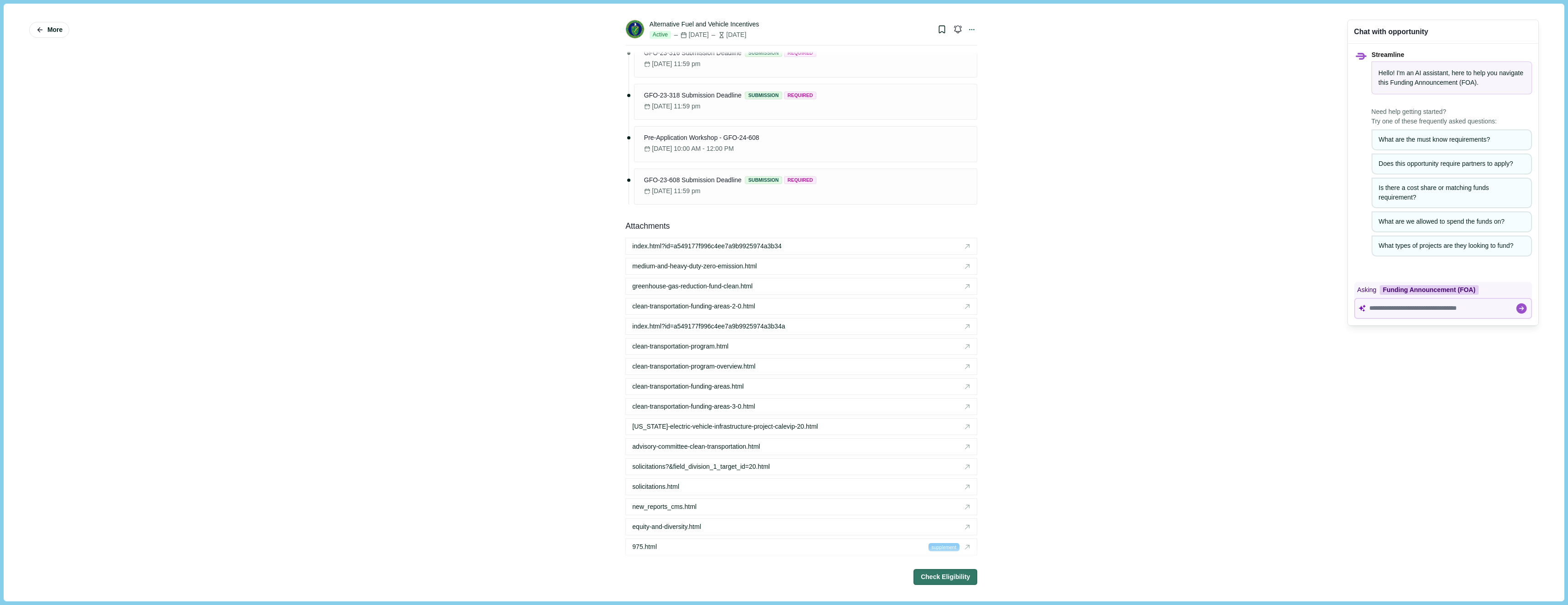
scroll to position [1359, 0]
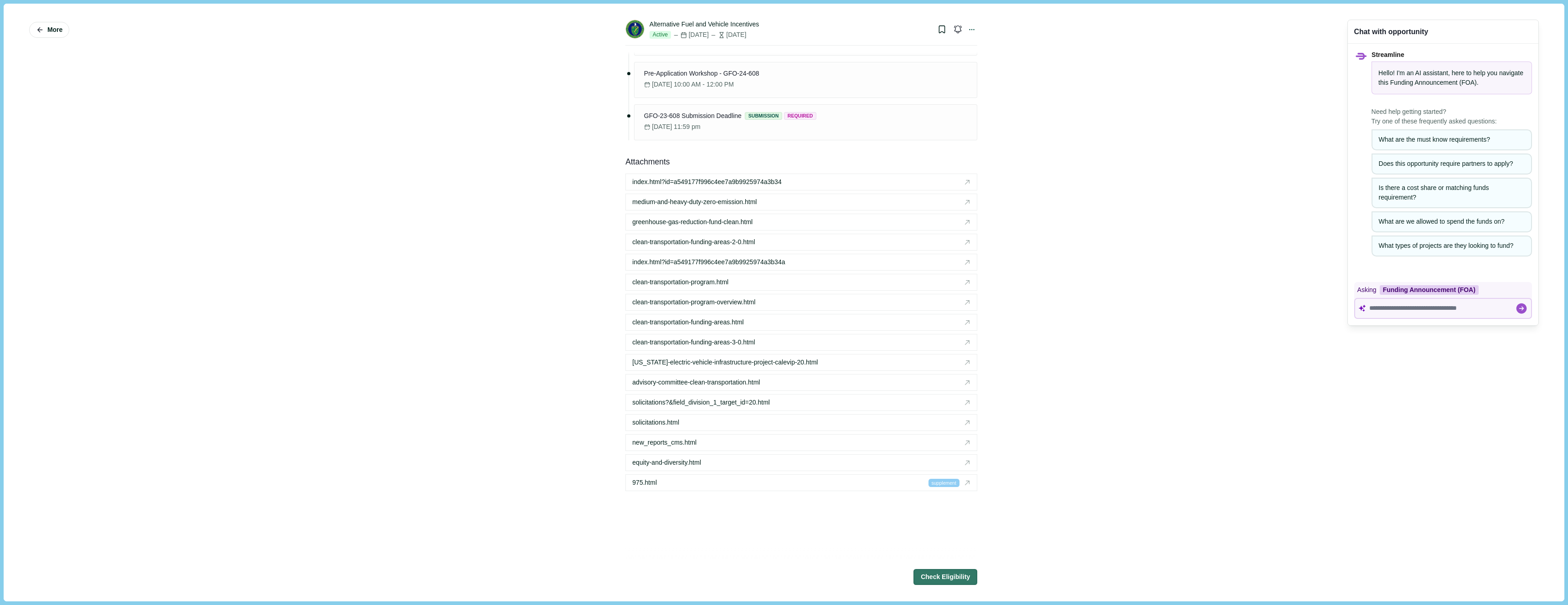
click at [543, 441] on div "More Alternative Fuel and Vehicle Incentives Active Dec 31, 2025 2 months from …" at bounding box center [783, 302] width 1548 height 585
drag, startPoint x: 388, startPoint y: 215, endPoint x: 384, endPoint y: 209, distance: 7.2
click at [388, 216] on div "More Alternative Fuel and Vehicle Incentives Active Dec 31, 2025 2 months from …" at bounding box center [783, 302] width 1548 height 585
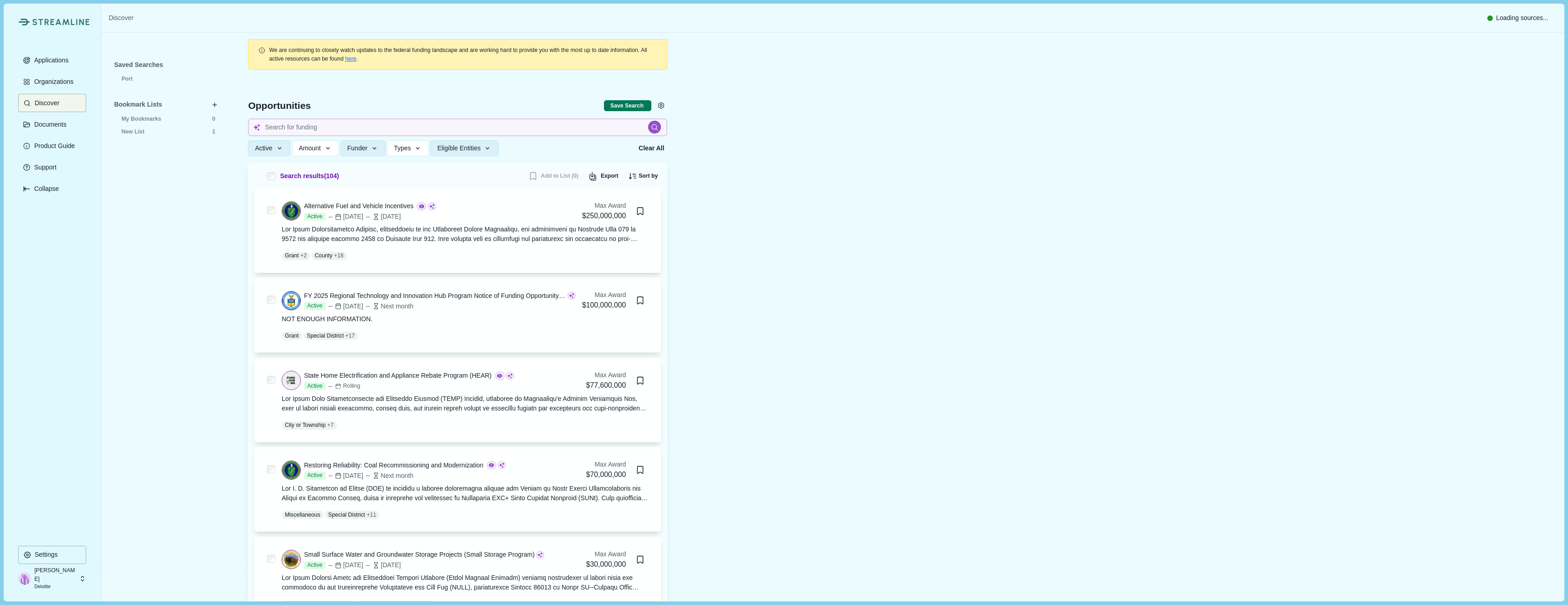
click at [39, 586] on p "Deloitte" at bounding box center [55, 587] width 42 height 7
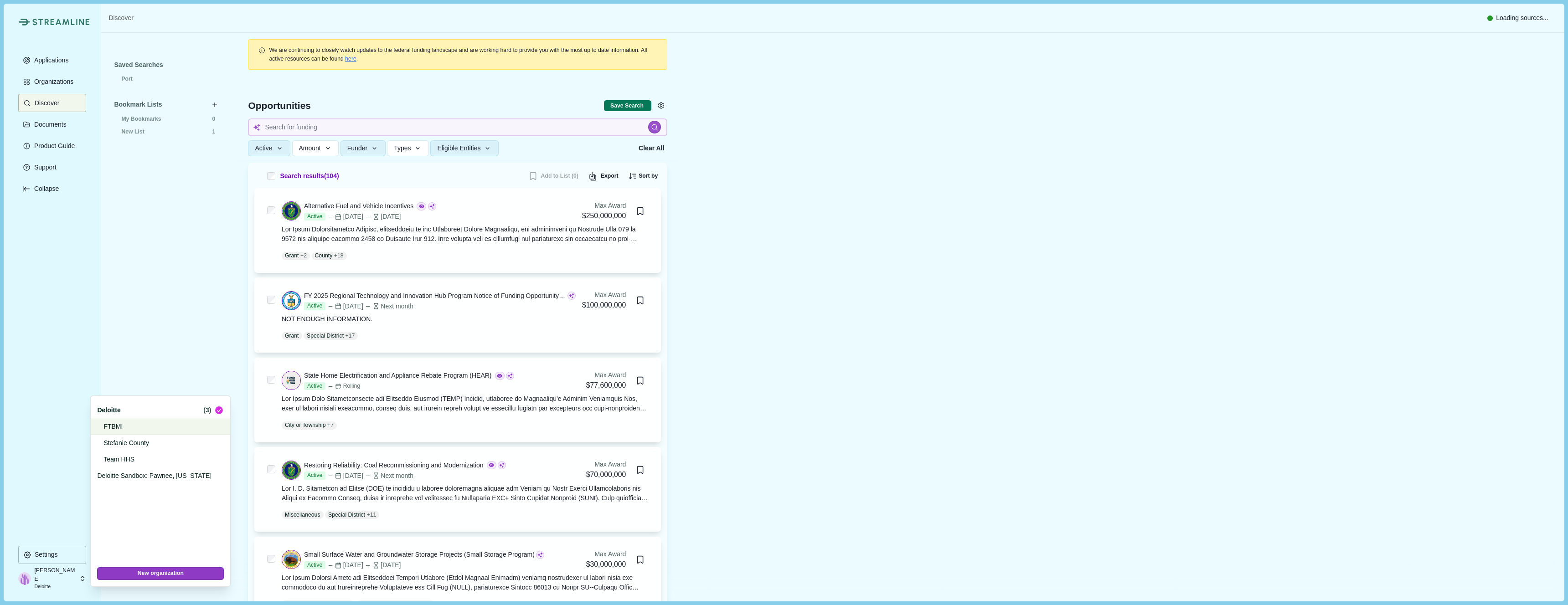
click at [114, 426] on p "FTBMI" at bounding box center [159, 426] width 111 height 10
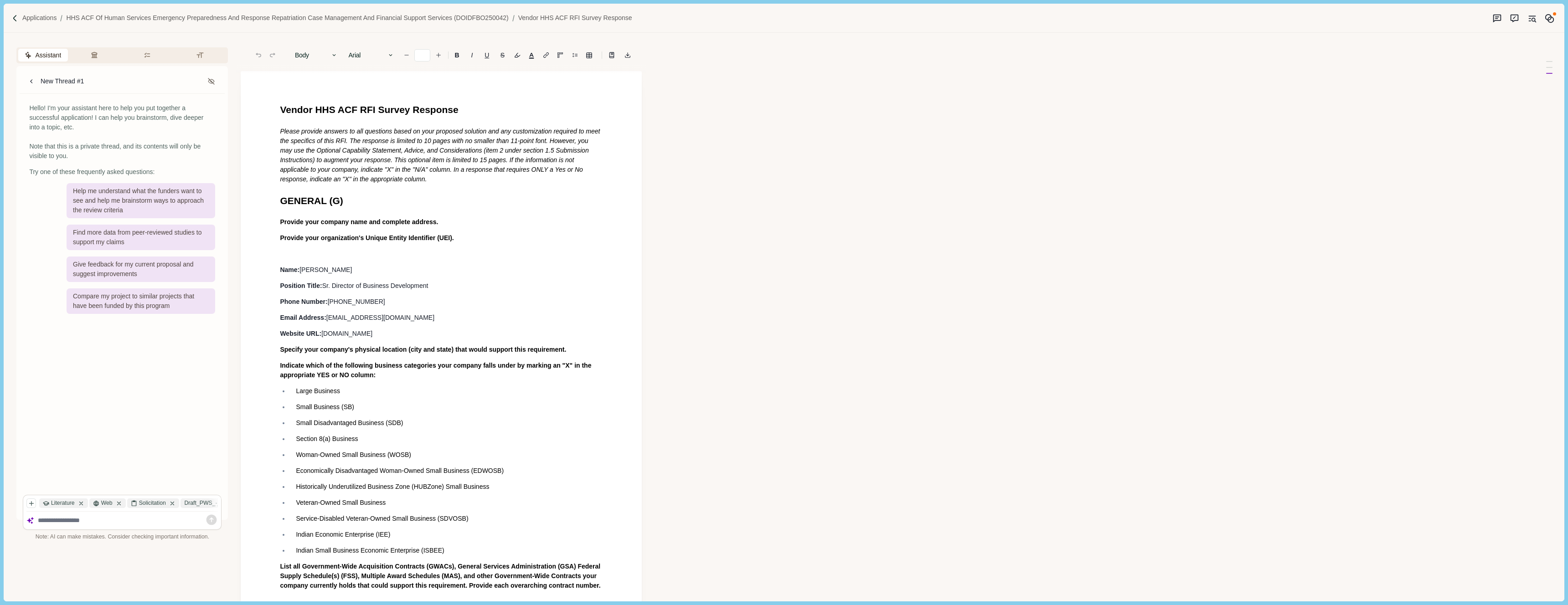
click at [893, 272] on div "Assistant Review Criteria Requirements Formatting New Thread #1 Hello! I'm your…" at bounding box center [768, 316] width 1530 height 568
click at [27, 18] on p "Applications" at bounding box center [39, 18] width 34 height 10
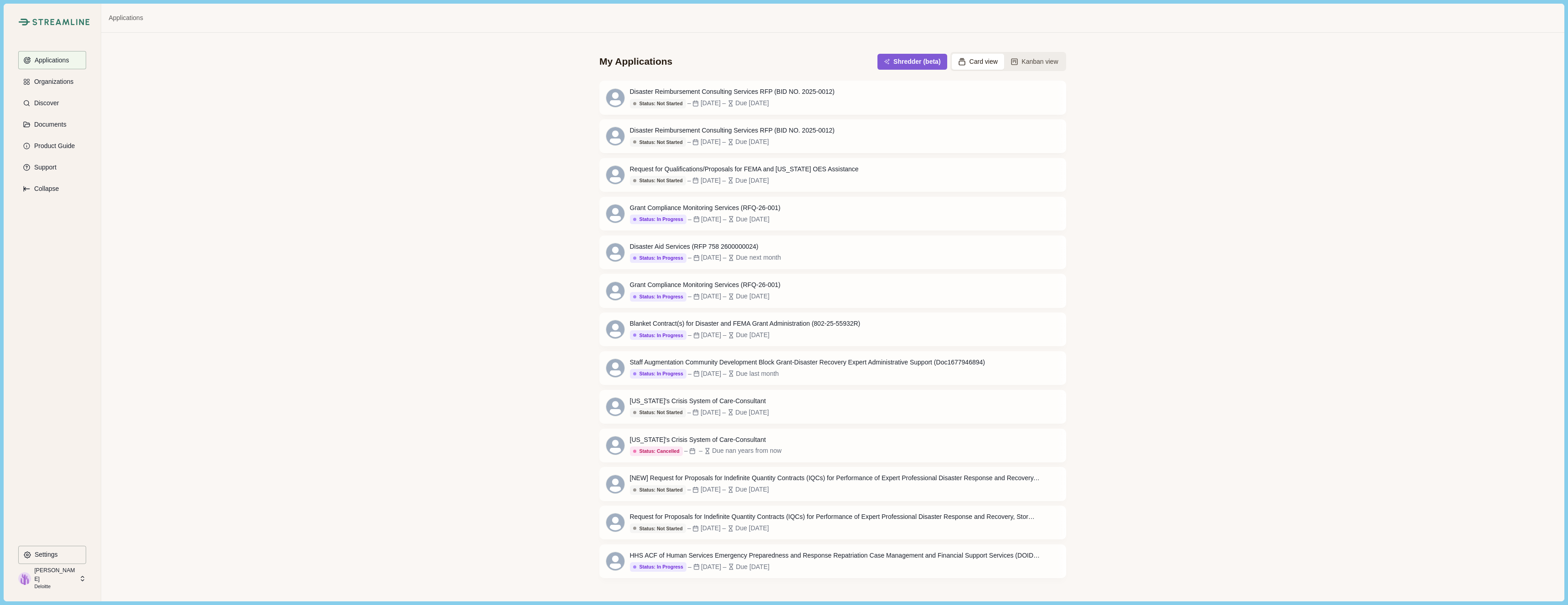
click at [334, 336] on div "My Applications Shredder (beta) Card view Kanban view Disaster Reimbursement Co…" at bounding box center [832, 316] width 1462 height 568
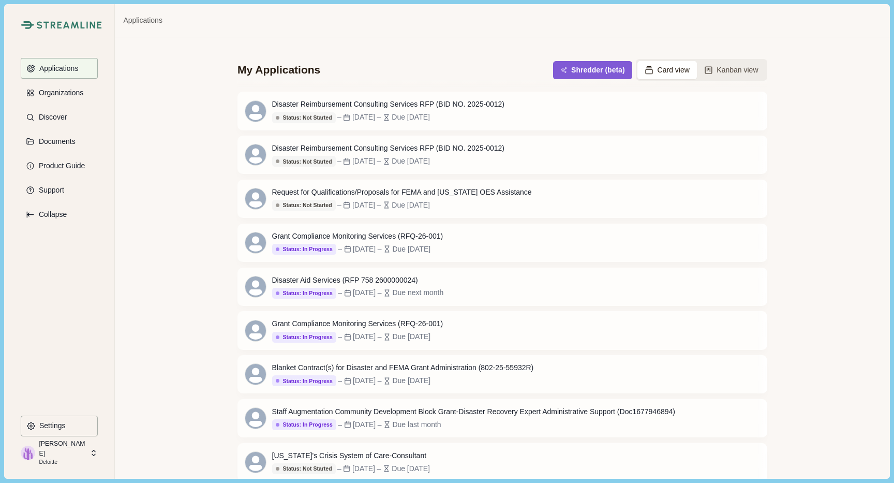
click at [255, 18] on div "Applications" at bounding box center [502, 20] width 775 height 33
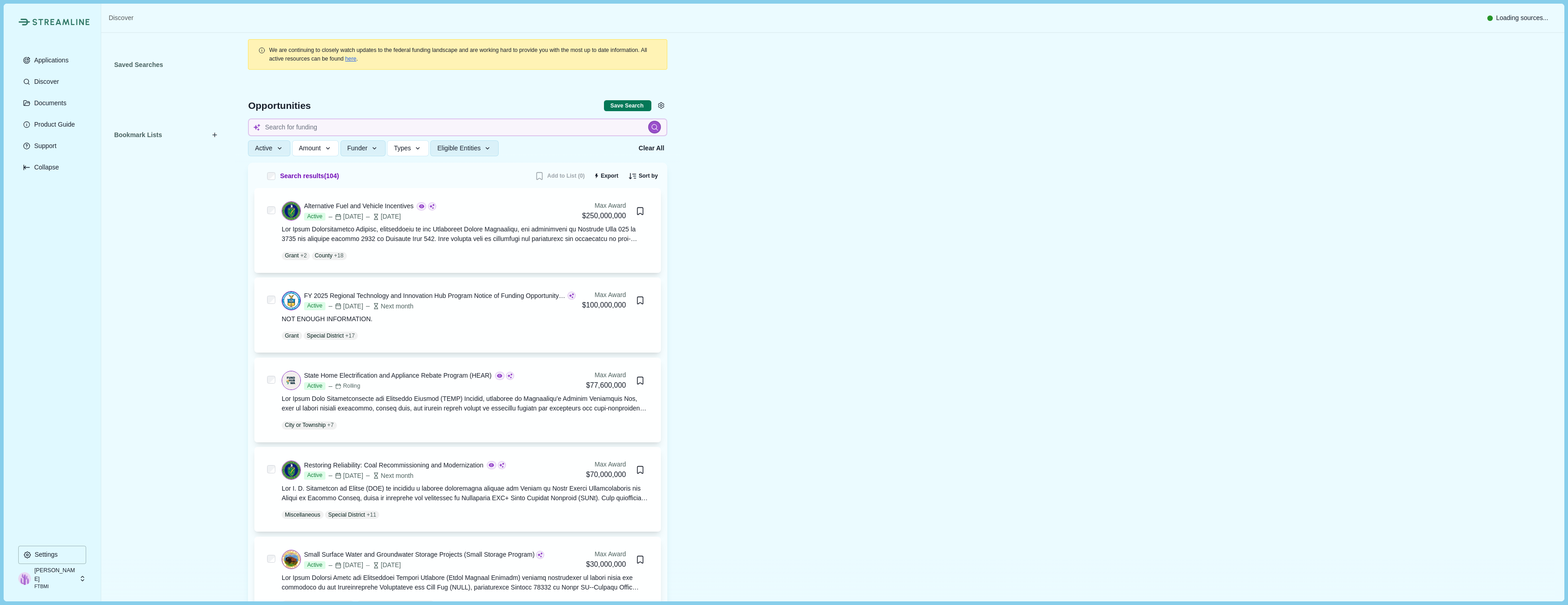
click at [168, 434] on div "Saved Searches Bookmark Lists" at bounding box center [167, 299] width 108 height 483
click at [56, 433] on div "Applications Discover Documents Product Guide Support Collapse" at bounding box center [52, 298] width 68 height 494
